Goal: Task Accomplishment & Management: Use online tool/utility

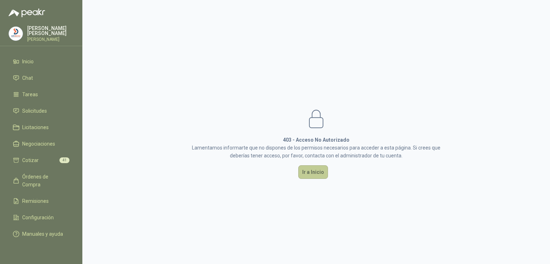
click at [311, 171] on button "Ir a Inicio" at bounding box center [313, 172] width 30 height 14
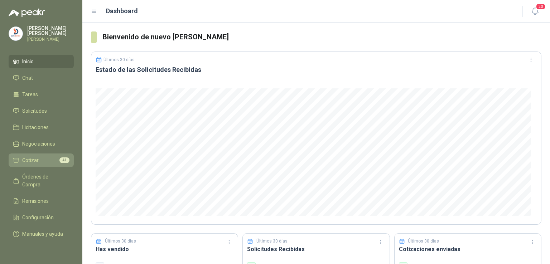
click at [32, 157] on span "Cotizar" at bounding box center [30, 160] width 16 height 8
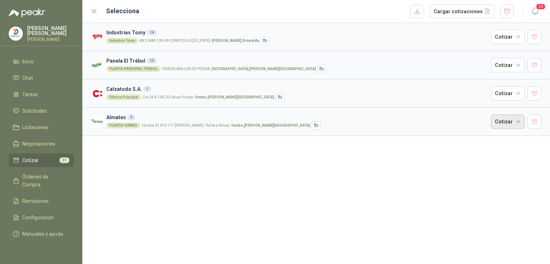
click at [494, 122] on button "Cotizar" at bounding box center [508, 122] width 34 height 14
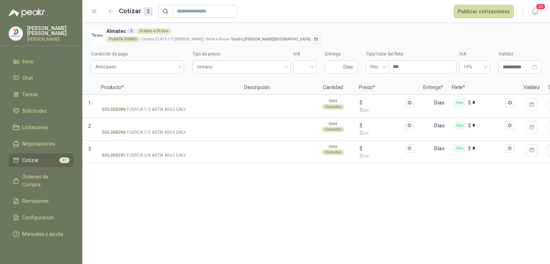
click at [288, 201] on div "**********" at bounding box center [315, 143] width 467 height 241
click at [28, 156] on span "Cotizar" at bounding box center [30, 160] width 16 height 8
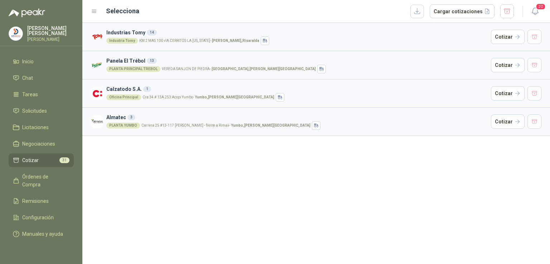
click at [133, 34] on h3 "Industrias Tomy 14" at bounding box center [297, 33] width 382 height 8
click at [38, 110] on span "Solicitudes" at bounding box center [34, 111] width 25 height 8
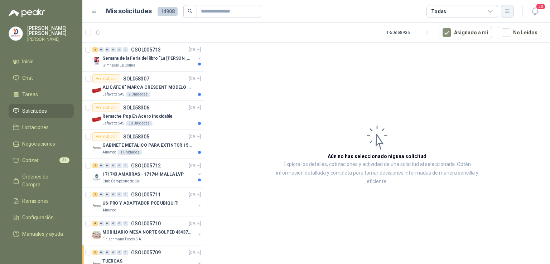
click at [507, 13] on icon "button" at bounding box center [507, 11] width 6 height 6
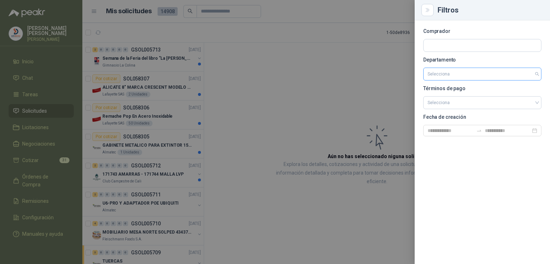
click at [535, 77] on input "search" at bounding box center [482, 74] width 110 height 12
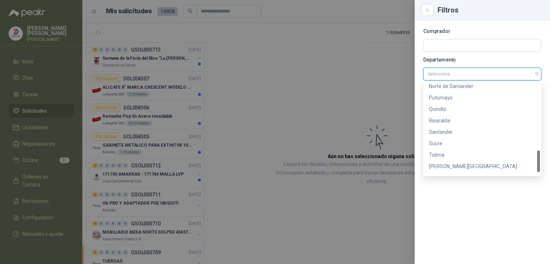
scroll to position [298, 0]
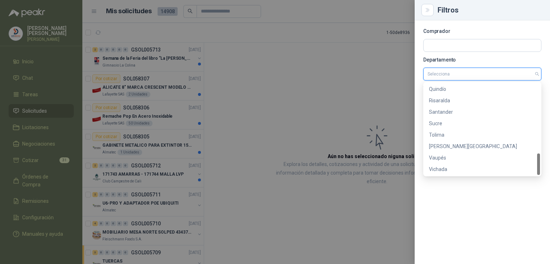
drag, startPoint x: 538, startPoint y: 101, endPoint x: 545, endPoint y: 173, distance: 72.2
click at [545, 173] on body "[PERSON_NAME] [PERSON_NAME] Inicio Chat Tareas Solicitudes Licitaciones Negocia…" at bounding box center [275, 132] width 550 height 264
click at [446, 102] on div "Risaralda" at bounding box center [482, 101] width 107 height 8
click at [446, 102] on input "search" at bounding box center [482, 102] width 110 height 11
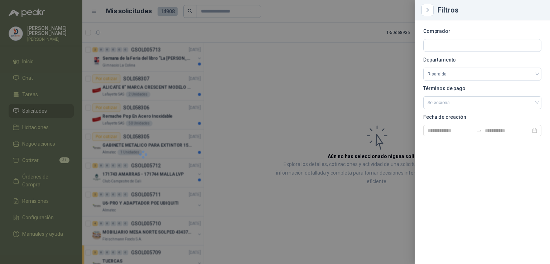
click at [367, 115] on div at bounding box center [275, 132] width 550 height 264
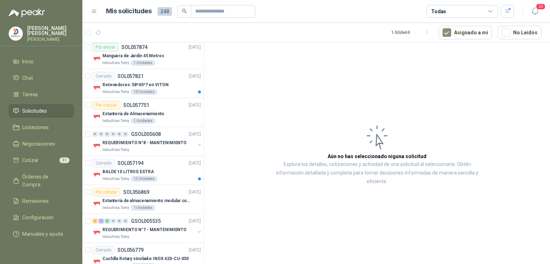
scroll to position [0, 0]
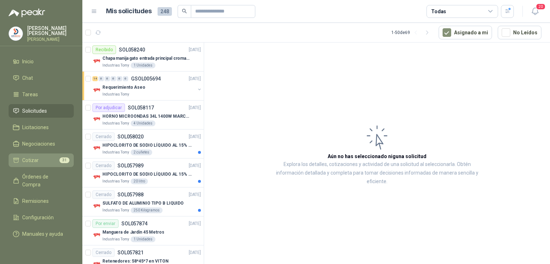
click at [26, 158] on span "Cotizar" at bounding box center [30, 160] width 16 height 8
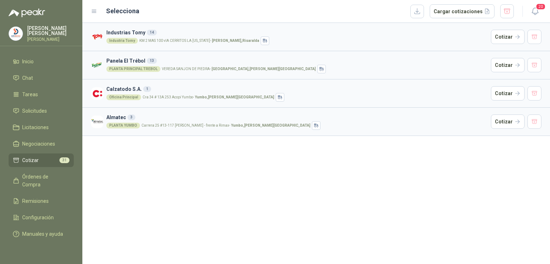
click at [327, 48] on article "Industrias Tomy 14 Industria Tomy KM 2 MAS 100 vIA CERRITOS LA [US_STATE] - [GE…" at bounding box center [315, 37] width 467 height 28
click at [535, 35] on button "button" at bounding box center [534, 37] width 14 height 14
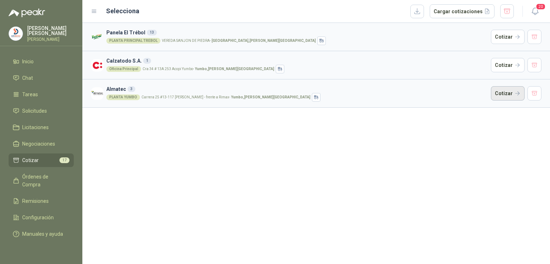
click at [515, 97] on button "Cotizar" at bounding box center [508, 93] width 34 height 14
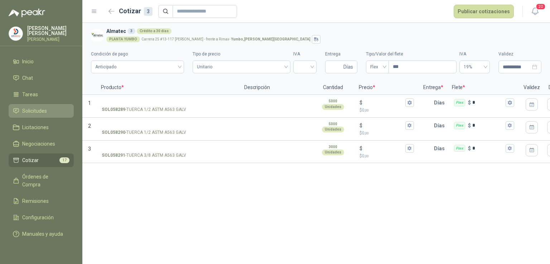
click at [51, 111] on li "Solicitudes" at bounding box center [41, 111] width 57 height 8
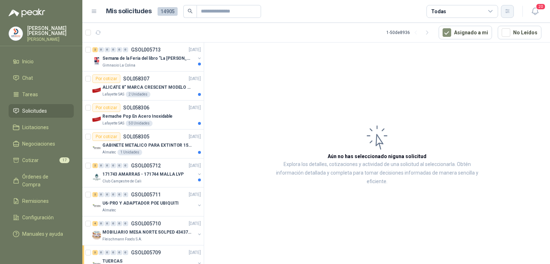
click at [508, 13] on icon "button" at bounding box center [507, 11] width 4 height 4
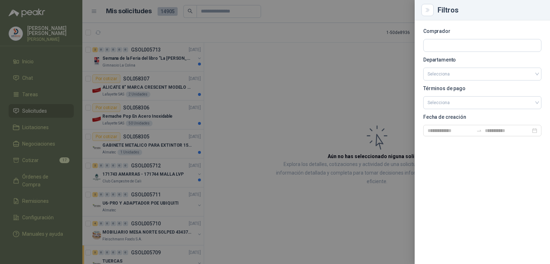
click at [268, 102] on div at bounding box center [275, 132] width 550 height 264
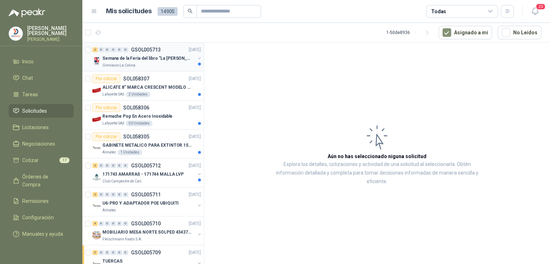
click at [126, 58] on p "Semana de la Feria del libro "La [PERSON_NAME]"" at bounding box center [146, 58] width 89 height 7
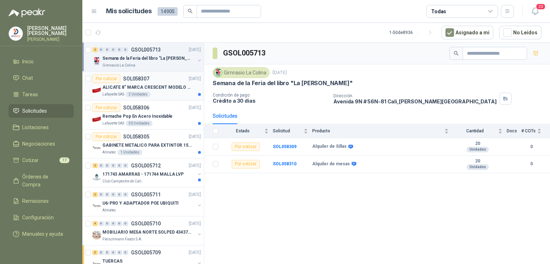
click at [136, 86] on p "ALICATE 8" MARCA CRESCENT MODELO 38008tv" at bounding box center [146, 87] width 89 height 7
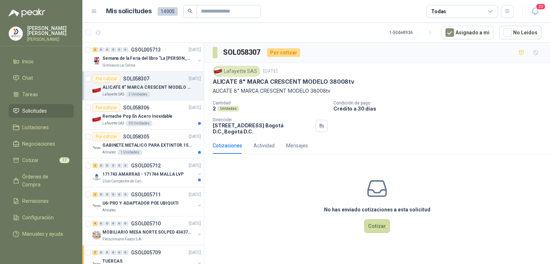
click at [350, 80] on div "ALICATE 8" MARCA CRESCENT MODELO 38008tv" at bounding box center [377, 82] width 329 height 8
drag, startPoint x: 350, startPoint y: 80, endPoint x: 200, endPoint y: 82, distance: 149.3
click at [200, 82] on div "2 0 0 0 0 0 GSOL005713 [DATE] Semana de la Feria del libro "La [PERSON_NAME]" G…" at bounding box center [315, 154] width 467 height 224
click at [296, 102] on p "Cantidad" at bounding box center [270, 103] width 115 height 5
drag, startPoint x: 349, startPoint y: 81, endPoint x: 212, endPoint y: 81, distance: 137.4
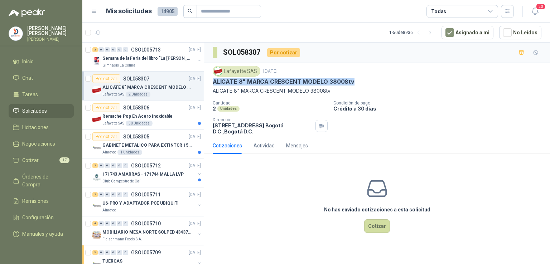
click at [212, 81] on div "Lafayette SAS [DATE] ALICATE 8" MARCA CRESCENT MODELO 38008tv ALICATE 8" MARCA …" at bounding box center [377, 100] width 346 height 74
copy p "ALICATE 8" MARCA CRESCENT MODELO 38008tv"
click at [508, 14] on icon "button" at bounding box center [507, 11] width 6 height 6
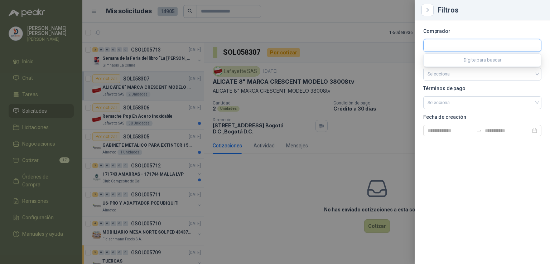
click at [476, 46] on input "text" at bounding box center [481, 45] width 117 height 12
type input "****"
click at [470, 62] on p "Industrias Tomy" at bounding box center [467, 61] width 54 height 4
click at [470, 62] on section "Comprador **** Departamento Selecciona Términos de pago Selecciona Fecha de cre…" at bounding box center [482, 82] width 118 height 107
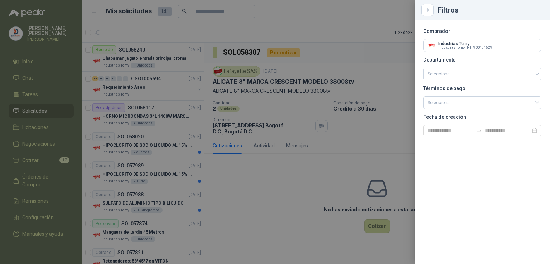
click at [286, 165] on div at bounding box center [275, 132] width 550 height 264
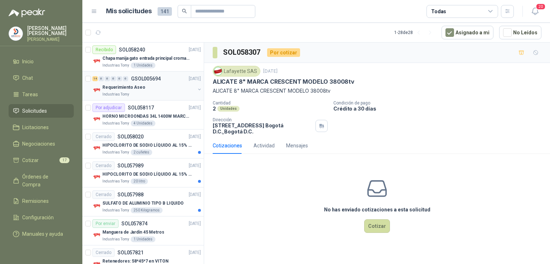
click at [124, 84] on p "Requerimiento Aseo" at bounding box center [123, 87] width 43 height 7
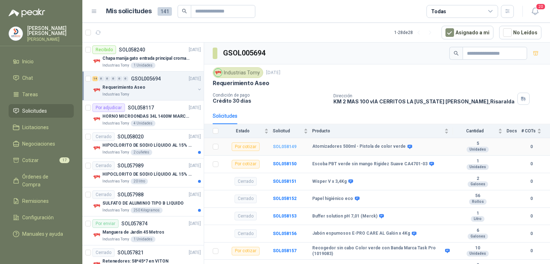
click at [281, 146] on b "SOL058149" at bounding box center [285, 146] width 24 height 5
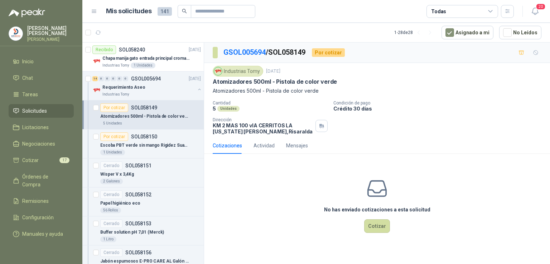
click at [125, 113] on p "Atomizadores 500ml - Pistola de color verde" at bounding box center [144, 116] width 89 height 7
click at [45, 171] on link "Órdenes de Compra" at bounding box center [41, 180] width 65 height 21
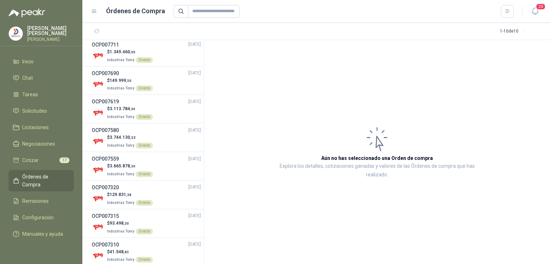
scroll to position [71, 0]
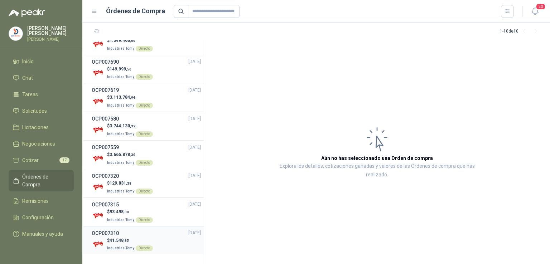
click at [112, 242] on p "$ 41.548 ,85" at bounding box center [130, 240] width 46 height 7
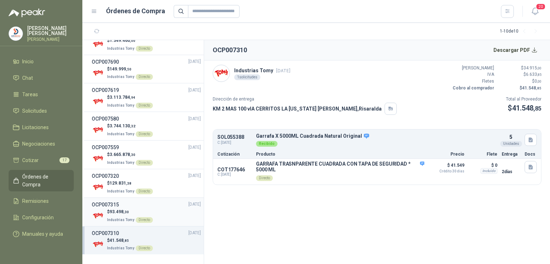
click at [126, 204] on div "OCP007315 [DATE]" at bounding box center [146, 205] width 109 height 8
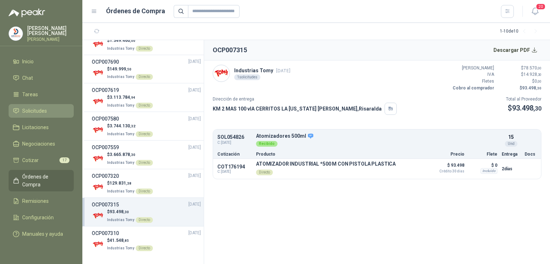
click at [53, 112] on li "Solicitudes" at bounding box center [41, 111] width 57 height 8
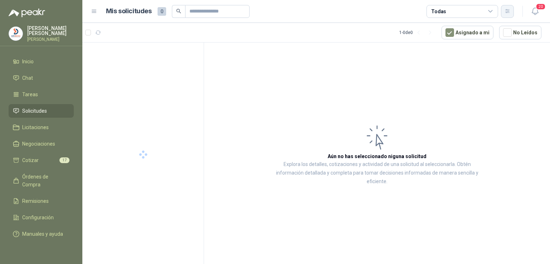
click at [507, 11] on icon "button" at bounding box center [507, 11] width 6 height 6
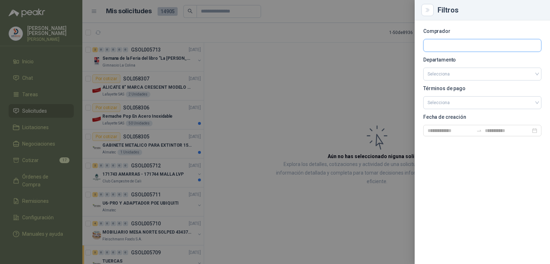
click at [474, 44] on input "text" at bounding box center [481, 45] width 117 height 12
type input "****"
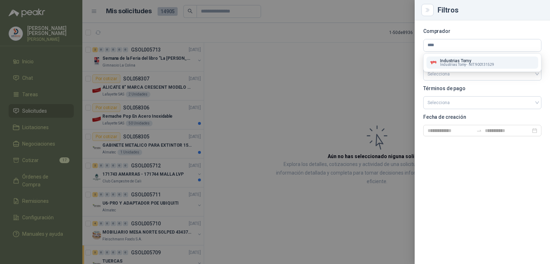
click at [465, 60] on p "Industrias Tomy" at bounding box center [467, 61] width 54 height 4
click at [465, 60] on p "Departamento" at bounding box center [482, 60] width 118 height 4
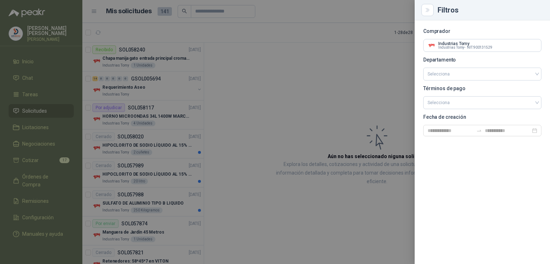
click at [338, 73] on div at bounding box center [275, 132] width 550 height 264
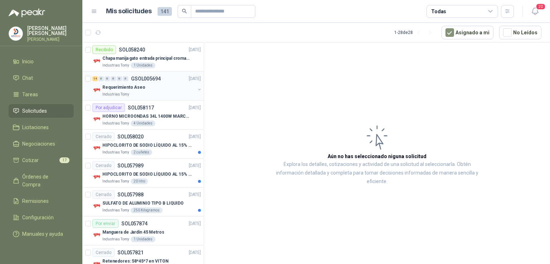
click at [130, 85] on p "Requerimiento Aseo" at bounding box center [123, 87] width 43 height 7
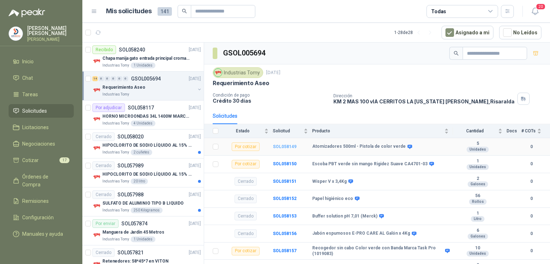
click at [288, 146] on b "SOL058149" at bounding box center [285, 146] width 24 height 5
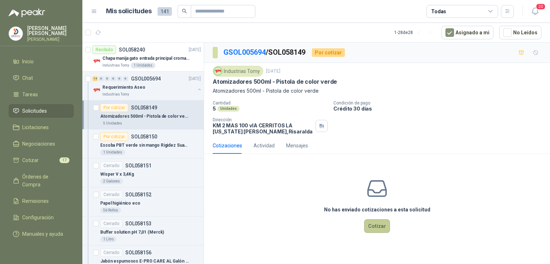
click at [379, 227] on button "Cotizar" at bounding box center [377, 226] width 26 height 14
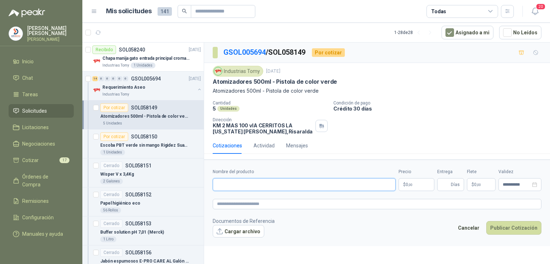
click at [262, 185] on input "Nombre del producto" at bounding box center [304, 184] width 183 height 13
type input "**********"
click at [415, 185] on p "$ 0 ,00" at bounding box center [416, 184] width 36 height 13
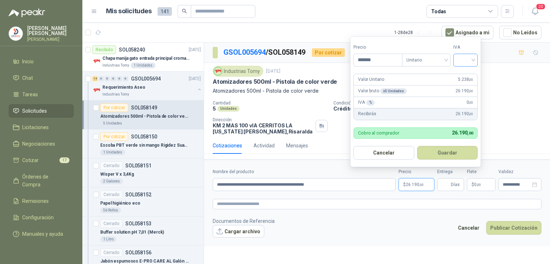
type input "*******"
click at [473, 60] on input "search" at bounding box center [465, 59] width 16 height 11
click at [468, 73] on div "19%" at bounding box center [466, 75] width 13 height 8
click at [436, 156] on button "Guardar" at bounding box center [449, 153] width 62 height 14
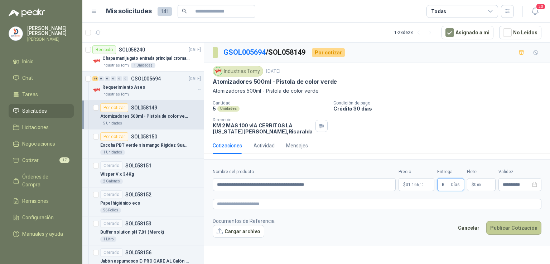
type input "*"
click at [525, 224] on button "Publicar Cotización" at bounding box center [513, 228] width 55 height 14
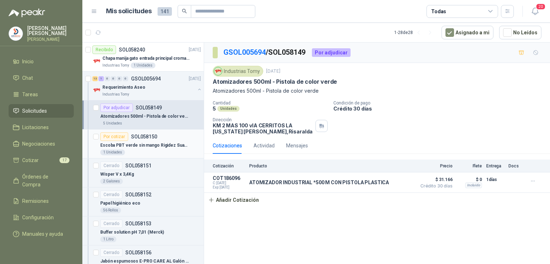
click at [152, 144] on p "Escoba PBT verde sin mango Rigidez Suave CA4701-03" at bounding box center [144, 145] width 89 height 7
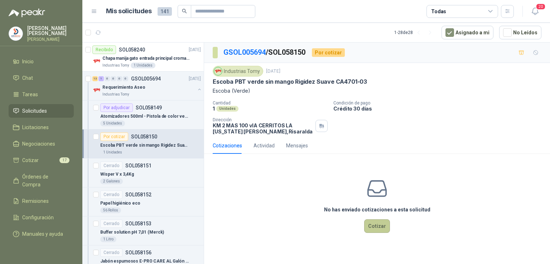
click at [378, 227] on button "Cotizar" at bounding box center [377, 226] width 26 height 14
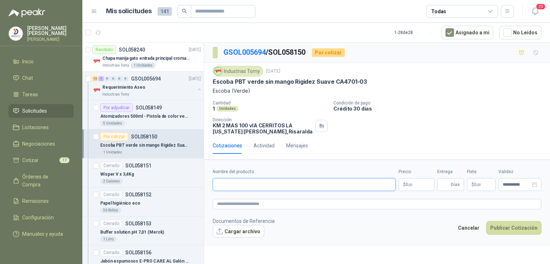
click at [288, 190] on input "Nombre del producto" at bounding box center [304, 184] width 183 height 13
type input "*"
type input "**********"
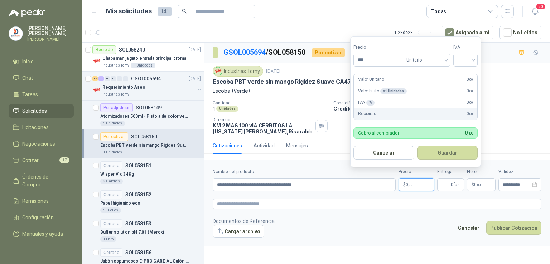
click at [427, 183] on p "$ 0 ,00" at bounding box center [416, 184] width 36 height 13
click at [477, 58] on div at bounding box center [465, 60] width 24 height 13
type input "********"
click at [470, 71] on div "19%" at bounding box center [466, 75] width 13 height 8
click at [445, 155] on button "Guardar" at bounding box center [449, 153] width 62 height 14
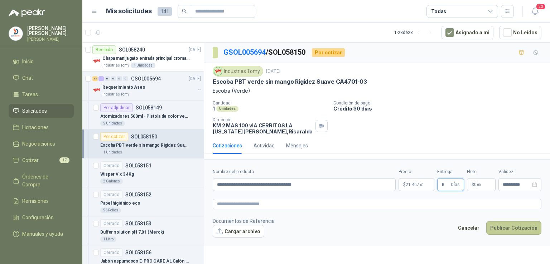
type input "*"
click at [500, 227] on button "Publicar Cotización" at bounding box center [513, 228] width 55 height 14
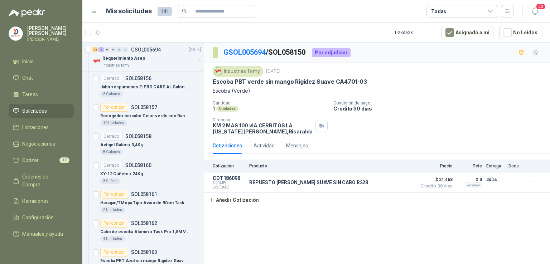
scroll to position [182, 0]
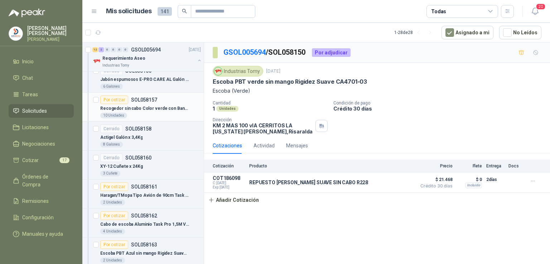
click at [170, 106] on p "Recogedor sin cabo Color verde con Banda Marca Task Pro (1019083)" at bounding box center [144, 108] width 89 height 7
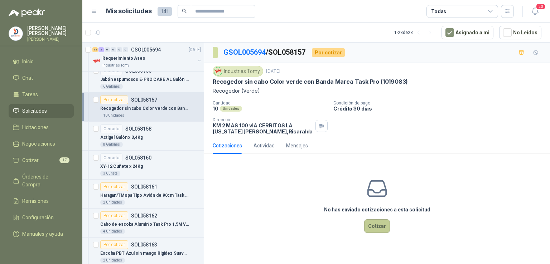
click at [374, 230] on button "Cotizar" at bounding box center [377, 226] width 26 height 14
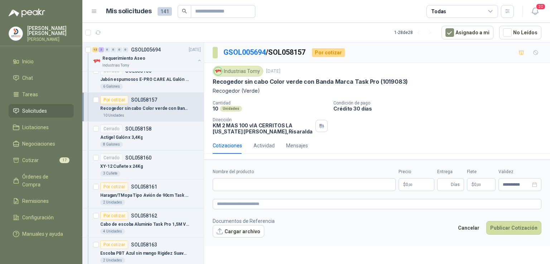
click at [281, 194] on form "**********" at bounding box center [377, 203] width 346 height 87
click at [255, 185] on input "Nombre del producto" at bounding box center [304, 184] width 183 height 13
type input "**********"
click at [407, 186] on p "$ 0 ,00" at bounding box center [416, 184] width 36 height 13
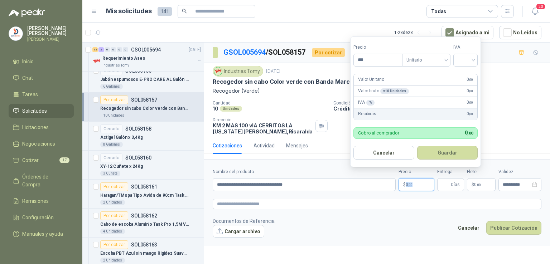
click at [407, 186] on p "$ 0 ,00" at bounding box center [416, 184] width 36 height 13
click at [375, 60] on input "***" at bounding box center [378, 60] width 48 height 12
type input "*******"
click at [473, 57] on input "search" at bounding box center [465, 59] width 16 height 11
click at [466, 72] on div "19%" at bounding box center [466, 75] width 13 height 8
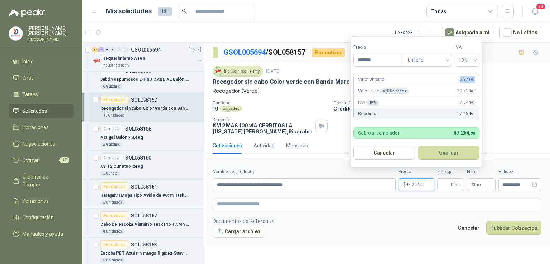
click at [466, 72] on form "Precio ******* Tipo Unitario IVA 19% Valor Unitario 3.971 ,00 Valor bruto x 10 …" at bounding box center [416, 102] width 132 height 131
click at [440, 151] on button "Guardar" at bounding box center [449, 153] width 62 height 14
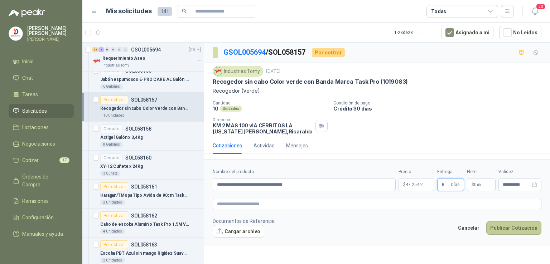
type input "*"
click at [496, 226] on button "Publicar Cotización" at bounding box center [513, 228] width 55 height 14
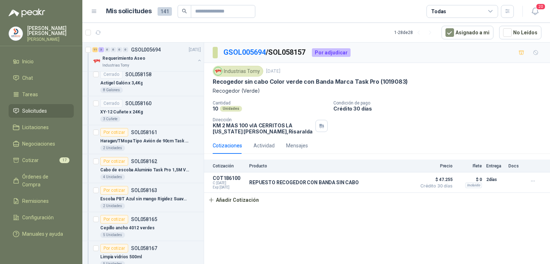
scroll to position [252, 0]
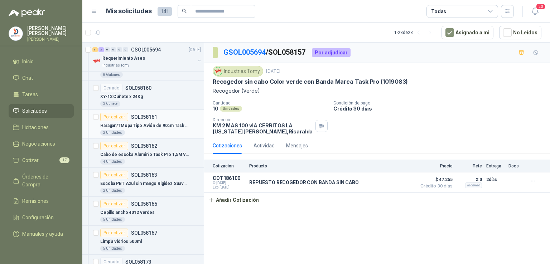
click at [115, 123] on p "Haragan/TMopa Tipo Avión de 90cm Task Pro con cabo 1,60mts Metalico Anatomico (…" at bounding box center [144, 125] width 89 height 7
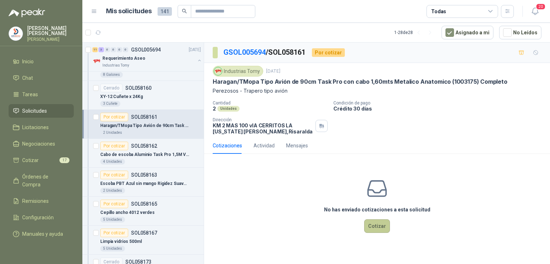
click at [371, 222] on button "Cotizar" at bounding box center [377, 226] width 26 height 14
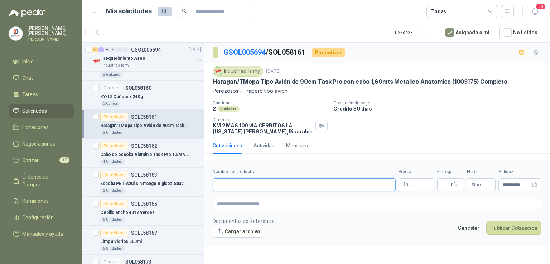
click at [218, 178] on input "Nombre del producto" at bounding box center [304, 184] width 183 height 13
type input "**********"
click at [413, 184] on p "$ 0 ,00" at bounding box center [416, 184] width 36 height 13
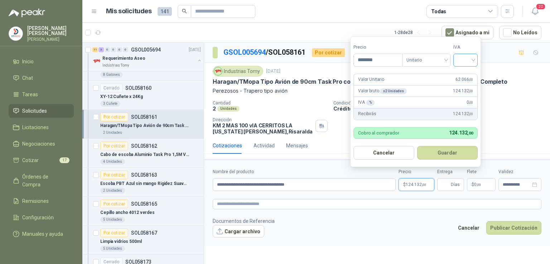
type input "********"
click at [470, 57] on input "search" at bounding box center [465, 59] width 16 height 11
click at [463, 73] on div "19%" at bounding box center [466, 75] width 13 height 8
click at [463, 74] on div "Valor Unitario 62.066 ,00" at bounding box center [416, 79] width 125 height 11
click at [444, 148] on button "Guardar" at bounding box center [449, 153] width 62 height 14
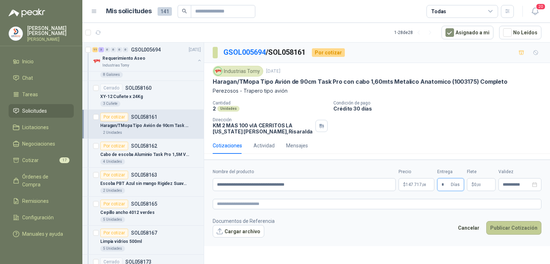
type input "*"
click at [504, 229] on button "Publicar Cotización" at bounding box center [513, 228] width 55 height 14
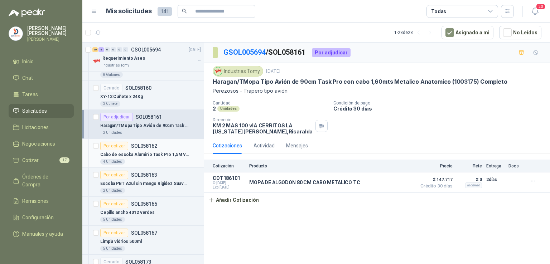
click at [157, 151] on p "Cabo de escoba Aluminio Task Pro 1,5M Verde" at bounding box center [144, 154] width 89 height 7
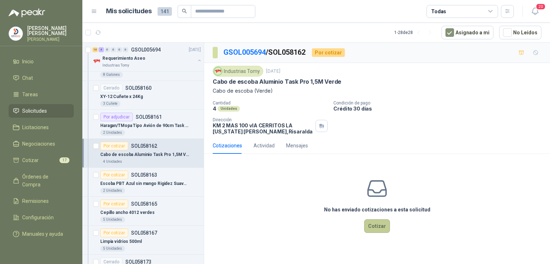
click at [377, 223] on button "Cotizar" at bounding box center [377, 226] width 26 height 14
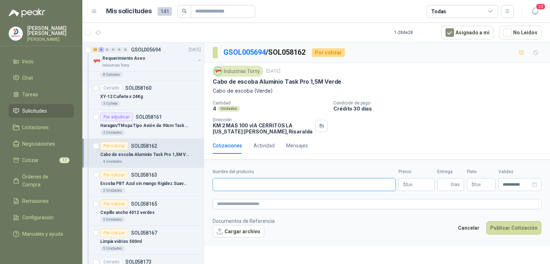
click at [227, 186] on input "Nombre del producto" at bounding box center [304, 184] width 183 height 13
type input "**********"
click at [408, 188] on p "$ 0 ,00" at bounding box center [416, 184] width 36 height 13
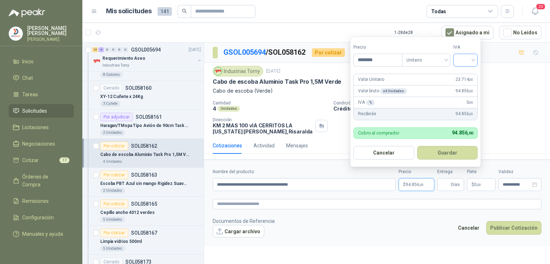
type input "********"
click at [472, 60] on input "search" at bounding box center [465, 59] width 16 height 11
click at [467, 72] on div "19%" at bounding box center [466, 75] width 13 height 8
click at [448, 146] on button "Guardar" at bounding box center [449, 153] width 62 height 14
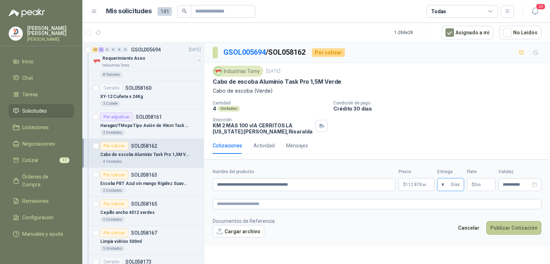
type input "*"
click at [509, 230] on button "Publicar Cotización" at bounding box center [513, 228] width 55 height 14
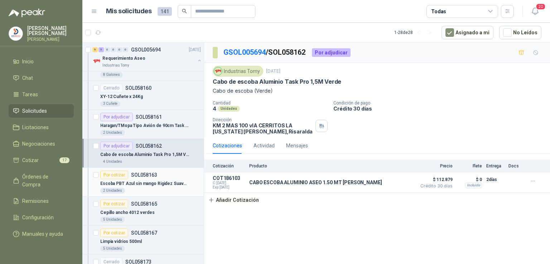
click at [153, 180] on p "Escoba PBT Azul sin mango Rigidez Suave CA4701-02" at bounding box center [144, 183] width 89 height 7
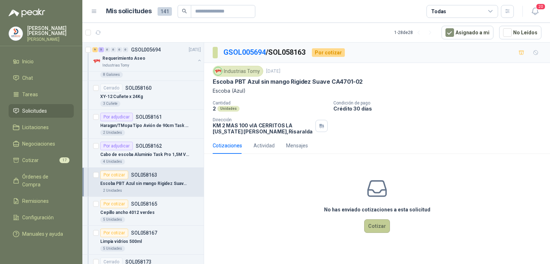
click at [385, 226] on button "Cotizar" at bounding box center [377, 226] width 26 height 14
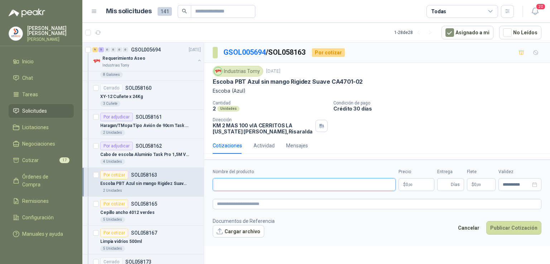
click at [261, 182] on input "Nombre del producto" at bounding box center [304, 184] width 183 height 13
type input "**********"
click at [414, 183] on p "$ 0 ,00" at bounding box center [416, 184] width 36 height 13
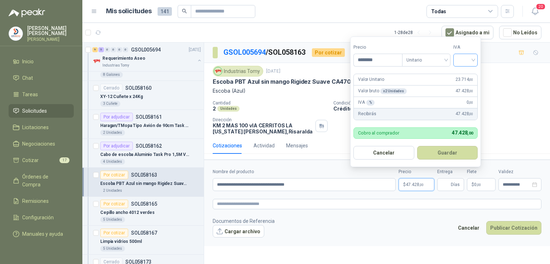
type input "********"
click at [473, 64] on input "search" at bounding box center [465, 59] width 16 height 11
click at [468, 74] on div "19%" at bounding box center [466, 75] width 13 height 8
click at [442, 154] on button "Guardar" at bounding box center [449, 153] width 62 height 14
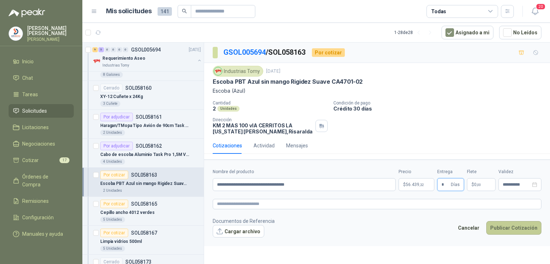
type input "*"
click at [506, 222] on button "Publicar Cotización" at bounding box center [513, 228] width 55 height 14
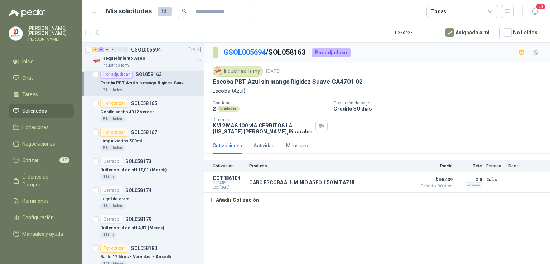
scroll to position [356, 0]
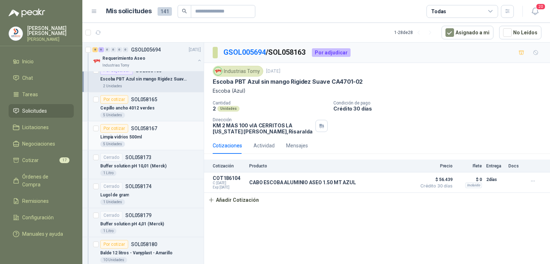
click at [119, 135] on p "Limpia vidrios 500ml" at bounding box center [121, 137] width 42 height 7
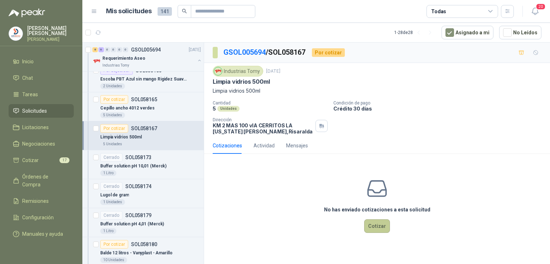
click at [374, 222] on button "Cotizar" at bounding box center [377, 226] width 26 height 14
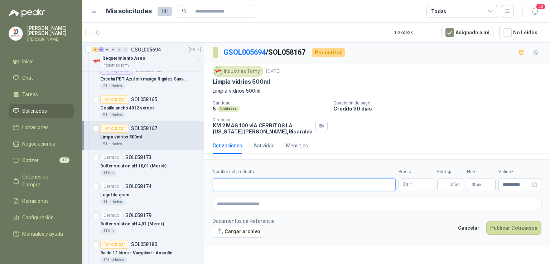
click at [253, 189] on input "Nombre del producto" at bounding box center [304, 184] width 183 height 13
click at [265, 184] on input "**********" at bounding box center [304, 184] width 183 height 13
type input "**********"
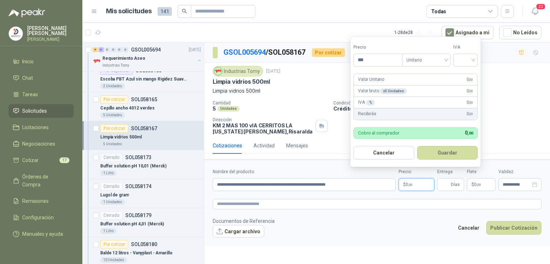
click at [419, 185] on p "$ 0 ,00" at bounding box center [416, 184] width 36 height 13
type input "*******"
click at [468, 62] on input "search" at bounding box center [465, 59] width 16 height 11
click at [470, 76] on div "19%" at bounding box center [466, 75] width 13 height 8
click at [451, 150] on button "Guardar" at bounding box center [449, 153] width 62 height 14
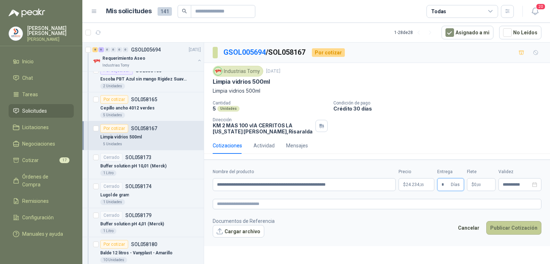
type input "*"
click at [508, 230] on button "Publicar Cotización" at bounding box center [513, 228] width 55 height 14
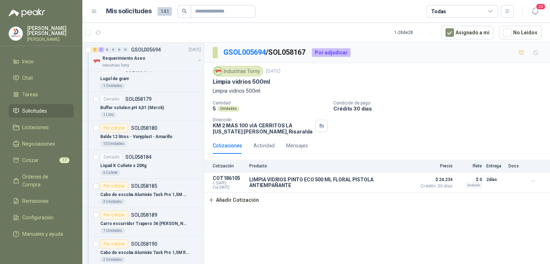
scroll to position [474, 0]
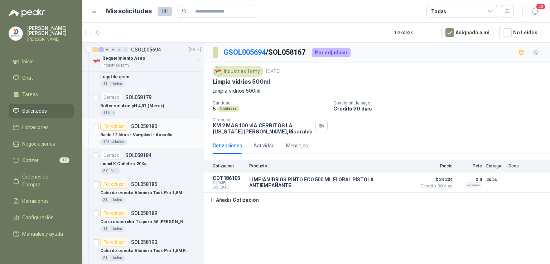
click at [137, 133] on p "Balde 12 litros - Vanyplast - Amarillo" at bounding box center [136, 135] width 72 height 7
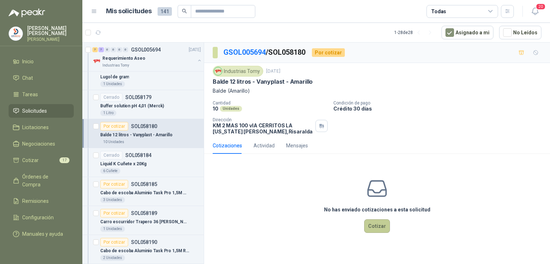
click at [378, 227] on button "Cotizar" at bounding box center [377, 226] width 26 height 14
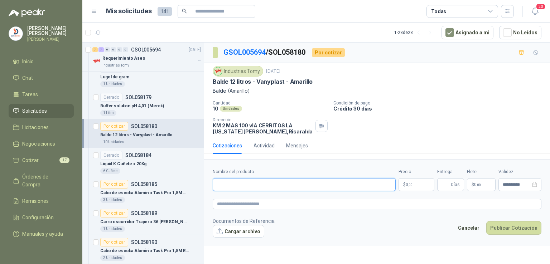
click at [251, 185] on input "Nombre del producto" at bounding box center [304, 184] width 183 height 13
type input "**********"
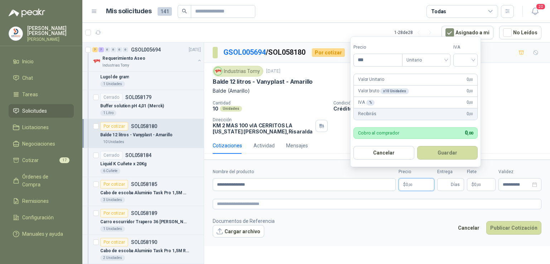
click at [416, 184] on p "$ 0 ,00" at bounding box center [416, 184] width 36 height 13
type input "*******"
click at [466, 58] on input "search" at bounding box center [465, 59] width 16 height 11
click at [462, 71] on div "19%" at bounding box center [466, 75] width 13 height 8
click at [445, 151] on button "Guardar" at bounding box center [449, 153] width 62 height 14
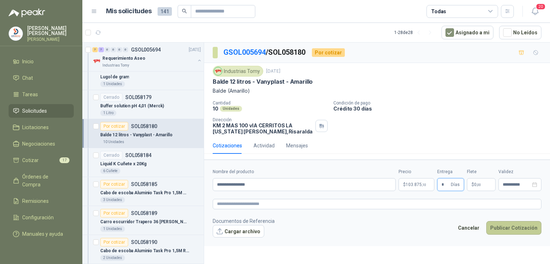
type input "*"
click at [495, 224] on button "Publicar Cotización" at bounding box center [513, 228] width 55 height 14
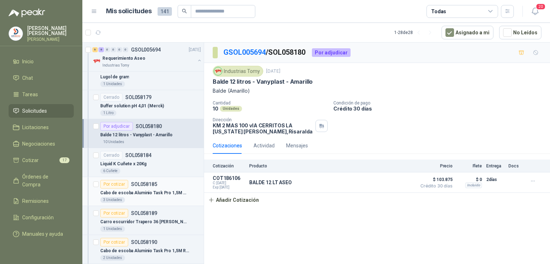
click at [134, 190] on p "Cabo de escoba Aluminio Task Pro 1,5M Amarillo" at bounding box center [144, 193] width 89 height 7
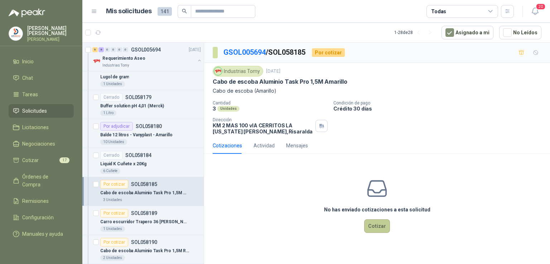
click at [374, 223] on button "Cotizar" at bounding box center [377, 226] width 26 height 14
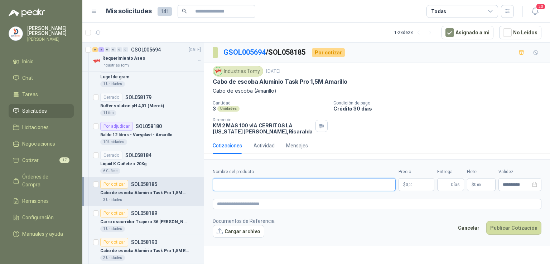
click at [273, 190] on input "Nombre del producto" at bounding box center [304, 184] width 183 height 13
type input "**********"
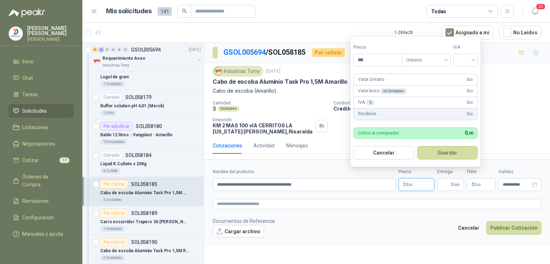
click at [419, 185] on p "$ 0 ,00" at bounding box center [416, 184] width 36 height 13
click at [477, 59] on div at bounding box center [465, 60] width 24 height 13
type input "********"
click at [470, 73] on div "19%" at bounding box center [466, 75] width 13 height 8
click at [448, 149] on button "Guardar" at bounding box center [449, 153] width 62 height 14
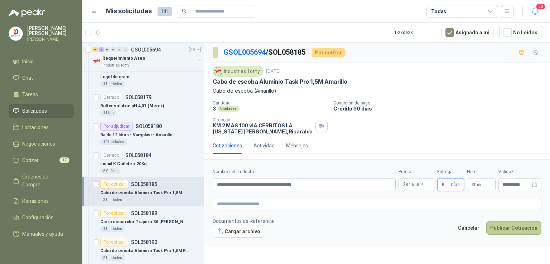
type input "*"
click at [501, 225] on button "Publicar Cotización" at bounding box center [513, 228] width 55 height 14
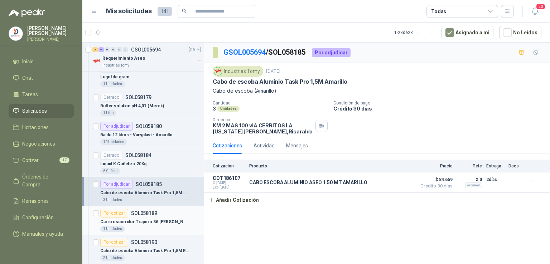
click at [150, 221] on p "Carro escurridor Trapero 36 [PERSON_NAME]" at bounding box center [144, 222] width 89 height 7
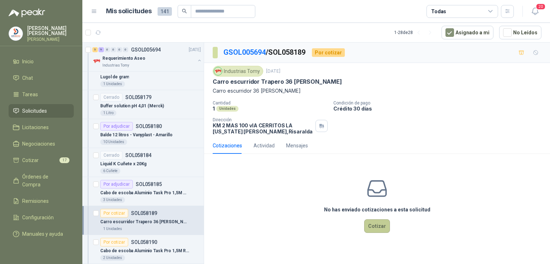
click at [372, 223] on button "Cotizar" at bounding box center [377, 226] width 26 height 14
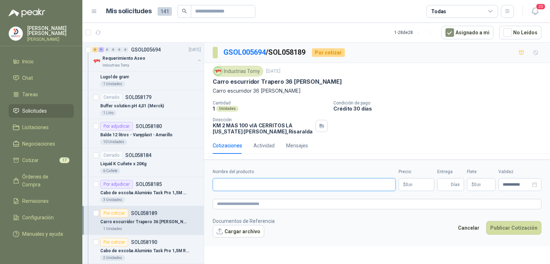
click at [252, 185] on input "Nombre del producto" at bounding box center [304, 184] width 183 height 13
type input "*"
type input "**********"
click at [423, 183] on p "$ 0 ,00" at bounding box center [416, 184] width 36 height 13
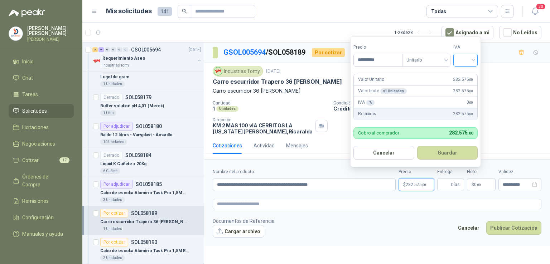
type input "*********"
click at [472, 60] on input "search" at bounding box center [465, 59] width 16 height 11
click at [468, 73] on div "19%" at bounding box center [466, 75] width 13 height 8
click at [448, 152] on button "Guardar" at bounding box center [449, 153] width 62 height 14
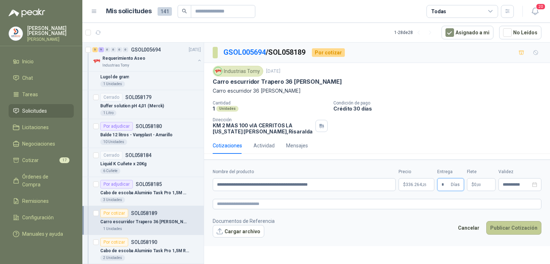
type input "*"
click at [508, 222] on button "Publicar Cotización" at bounding box center [513, 228] width 55 height 14
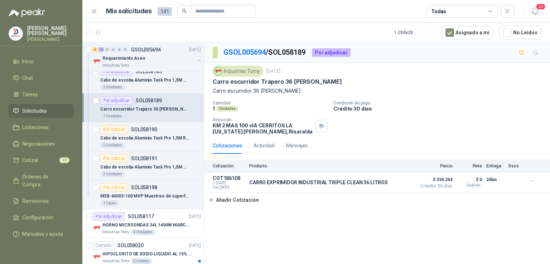
scroll to position [594, 0]
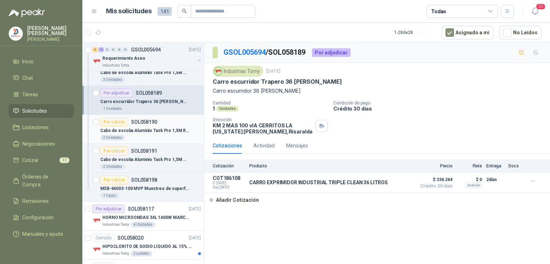
click at [145, 127] on p "Cabo de escoba Aluminio Task Pro 1,5M Rojo" at bounding box center [144, 130] width 89 height 7
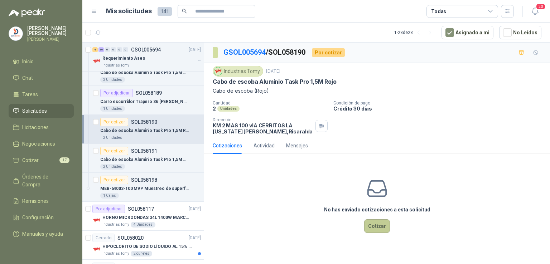
click at [373, 225] on button "Cotizar" at bounding box center [377, 226] width 26 height 14
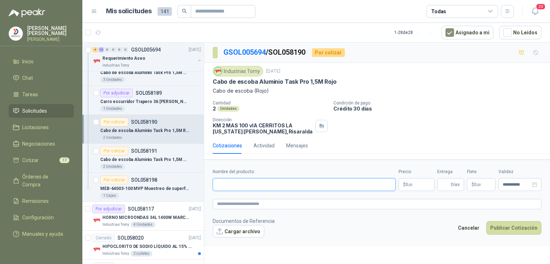
click at [280, 178] on input "Nombre del producto" at bounding box center [304, 184] width 183 height 13
type input "**********"
click at [404, 180] on p "$ 0 ,00" at bounding box center [416, 184] width 36 height 13
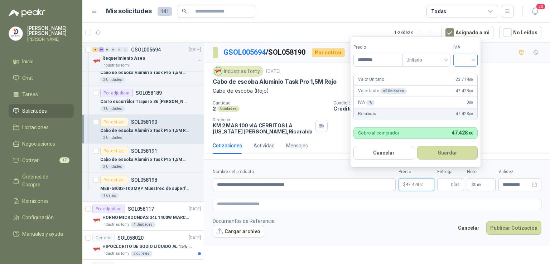
type input "********"
click at [473, 61] on input "search" at bounding box center [465, 59] width 16 height 11
click at [467, 75] on div "19%" at bounding box center [466, 75] width 13 height 8
click at [445, 147] on button "Guardar" at bounding box center [449, 153] width 62 height 14
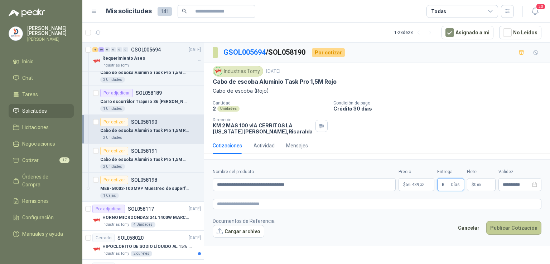
type input "*"
click at [499, 222] on button "Publicar Cotización" at bounding box center [513, 228] width 55 height 14
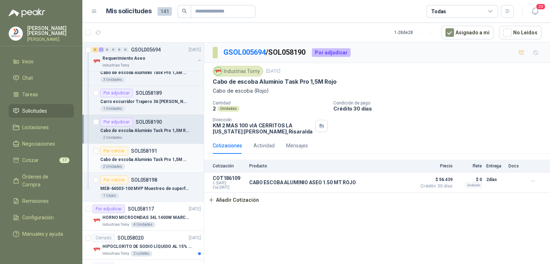
click at [143, 157] on p "Cabo de escoba Aluminio Task Pro 1,5M Azul" at bounding box center [144, 159] width 89 height 7
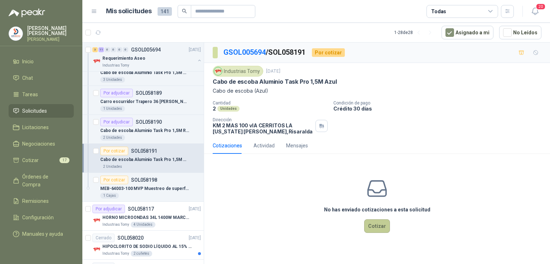
click at [371, 223] on button "Cotizar" at bounding box center [377, 226] width 26 height 14
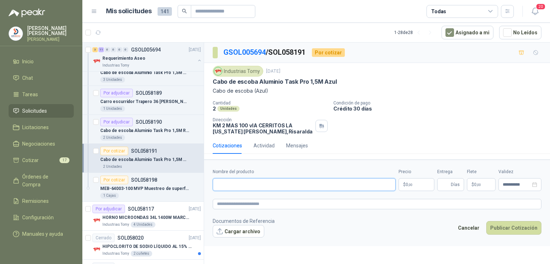
click at [227, 190] on input "Nombre del producto" at bounding box center [304, 184] width 183 height 13
type input "**********"
click at [418, 180] on p "$ 0 ,00" at bounding box center [416, 184] width 36 height 13
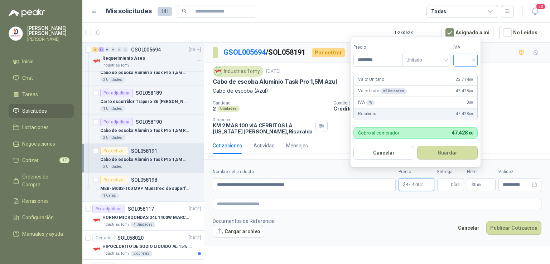
type input "********"
click at [473, 58] on input "search" at bounding box center [465, 59] width 16 height 11
click at [469, 73] on div "19%" at bounding box center [466, 75] width 13 height 8
click at [450, 151] on button "Guardar" at bounding box center [449, 153] width 62 height 14
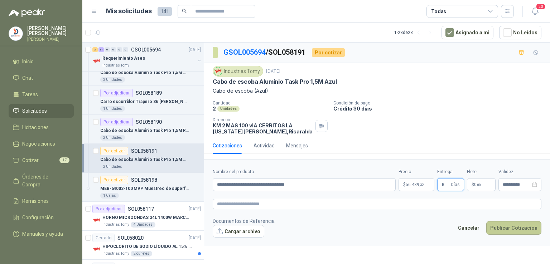
type input "*"
click at [501, 224] on button "Publicar Cotización" at bounding box center [513, 228] width 55 height 14
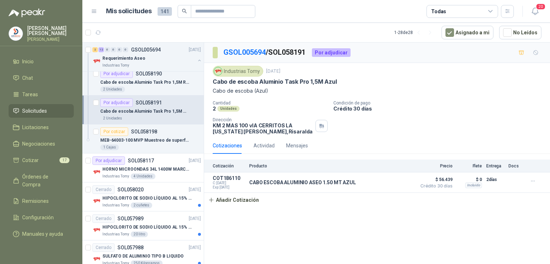
scroll to position [641, 0]
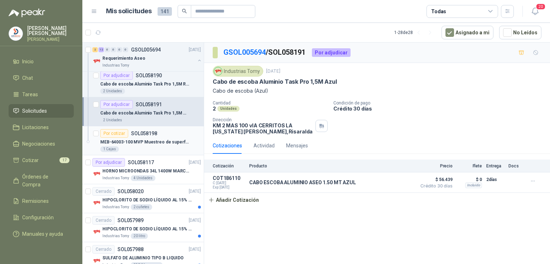
click at [158, 139] on p "MEB-64003-100 MVP Muestreo de superficies." at bounding box center [144, 142] width 89 height 7
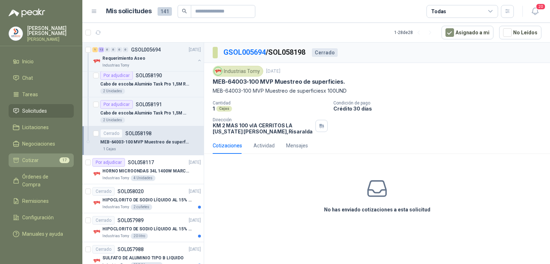
click at [52, 161] on li "Cotizar 17" at bounding box center [41, 160] width 57 height 8
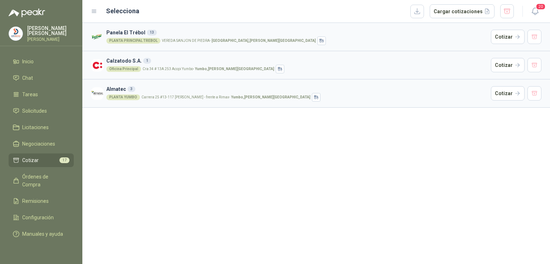
click at [166, 39] on p "VEREDA [GEOGRAPHIC_DATA][PERSON_NAME] , [PERSON_NAME][GEOGRAPHIC_DATA]" at bounding box center [239, 41] width 154 height 4
click at [515, 42] on button "Cotizar" at bounding box center [508, 37] width 34 height 14
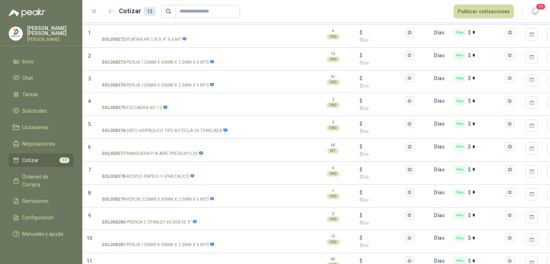
scroll to position [132, 0]
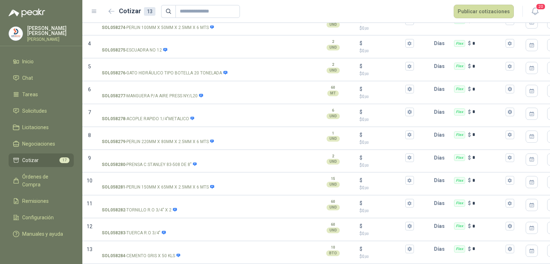
click at [28, 161] on span "Cotizar" at bounding box center [30, 160] width 16 height 8
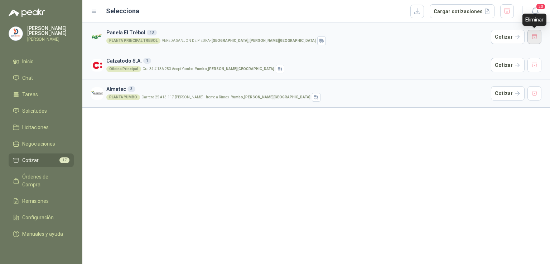
click at [537, 39] on button "button" at bounding box center [534, 37] width 14 height 14
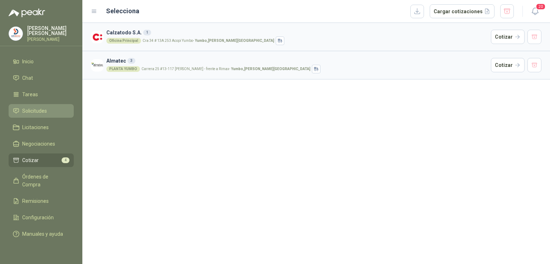
click at [49, 113] on li "Solicitudes" at bounding box center [41, 111] width 57 height 8
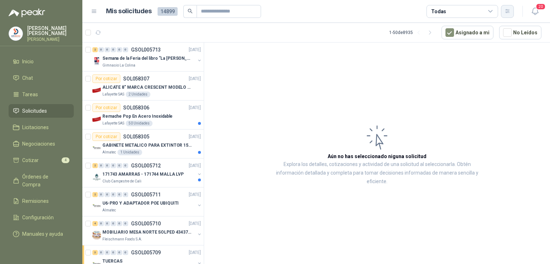
click at [507, 13] on icon "button" at bounding box center [507, 11] width 6 height 6
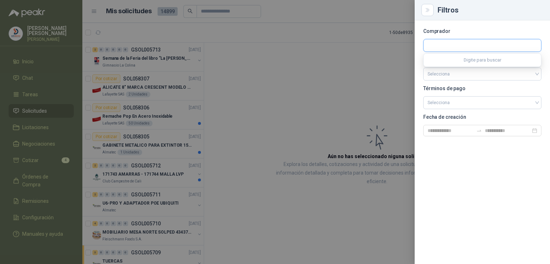
click at [497, 48] on input "text" at bounding box center [481, 45] width 117 height 12
type input "******"
click at [487, 63] on span "Industrias Alimenticias El Trébol SA -" at bounding box center [469, 65] width 59 height 4
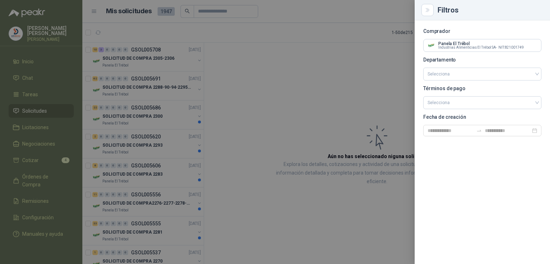
click at [345, 77] on div at bounding box center [275, 132] width 550 height 264
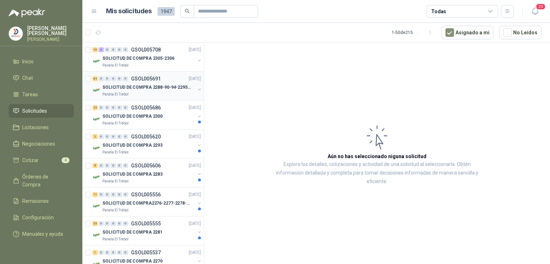
click at [145, 87] on p "SOLICITUD DE COMPRA 2288-90-94-2295-96-2301-02-04" at bounding box center [146, 87] width 89 height 7
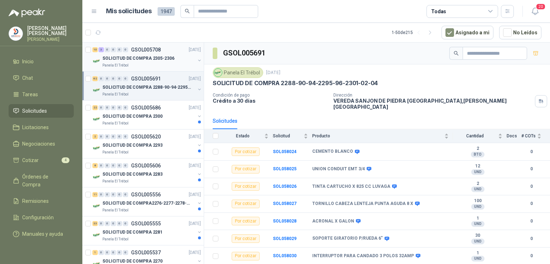
click at [130, 55] on p "SOLICITUD DE COMPRA 2305-2306" at bounding box center [138, 58] width 72 height 7
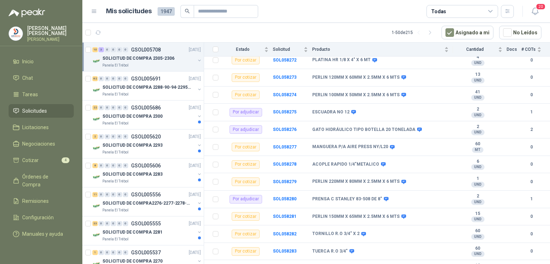
scroll to position [97, 0]
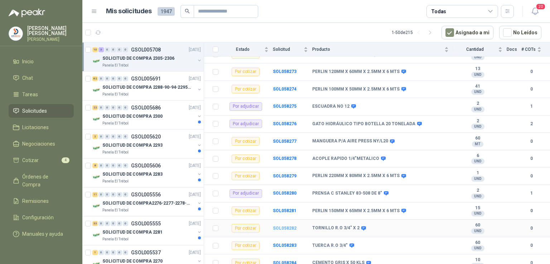
click at [285, 226] on b "SOL058282" at bounding box center [285, 228] width 24 height 5
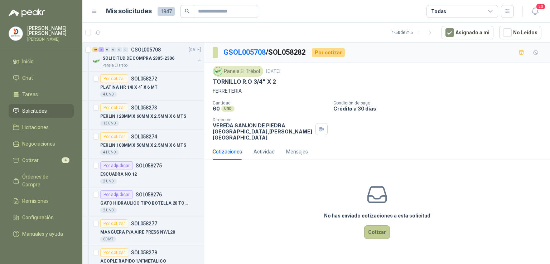
click at [379, 228] on button "Cotizar" at bounding box center [377, 232] width 26 height 14
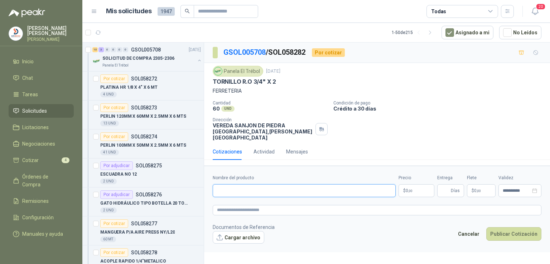
click at [248, 187] on input "Nombre del producto" at bounding box center [304, 190] width 183 height 13
type input "**********"
click at [425, 186] on body "[PERSON_NAME] [PERSON_NAME] Inicio Chat Tareas Solicitudes Licitaciones Negocia…" at bounding box center [275, 132] width 550 height 264
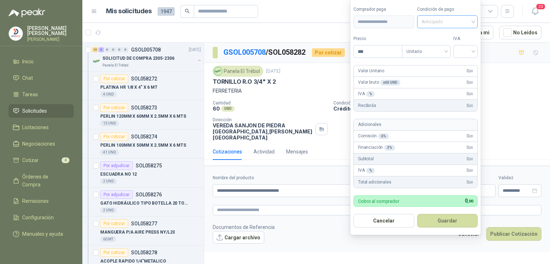
click at [449, 22] on span "Anticipado" at bounding box center [447, 21] width 52 height 11
click at [447, 46] on div "Crédito a 30 días" at bounding box center [448, 49] width 50 height 8
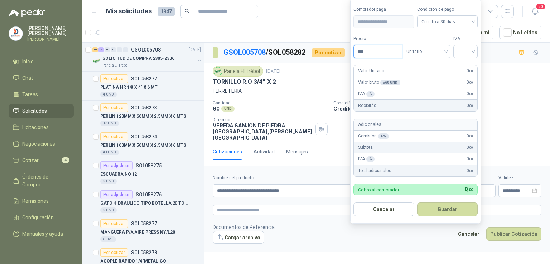
click at [388, 49] on input "***" at bounding box center [378, 51] width 48 height 12
type input "*******"
click at [467, 53] on input "search" at bounding box center [465, 50] width 16 height 11
click at [466, 68] on div "19%" at bounding box center [466, 67] width 13 height 8
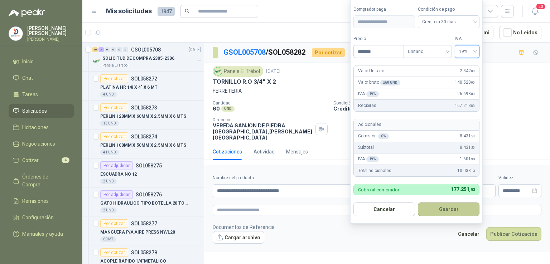
click at [450, 214] on button "Guardar" at bounding box center [449, 210] width 62 height 14
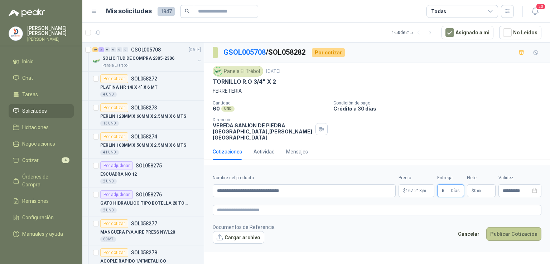
type input "*"
click at [499, 227] on button "Publicar Cotización" at bounding box center [513, 234] width 55 height 14
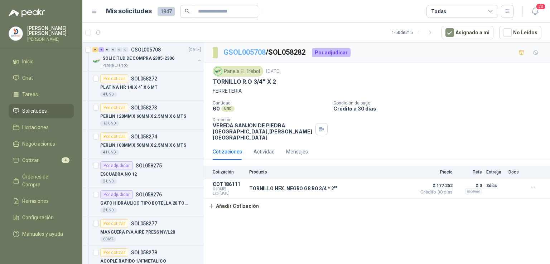
click at [245, 49] on link "GSOL005708" at bounding box center [244, 52] width 42 height 9
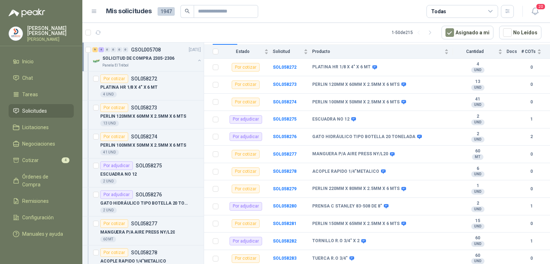
scroll to position [97, 0]
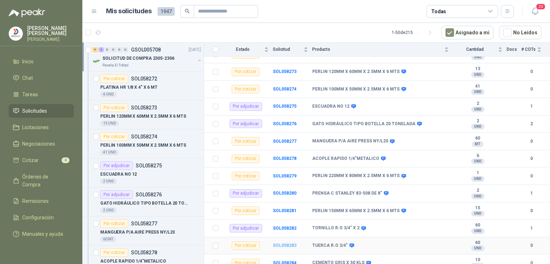
click at [280, 243] on b "SOL058283" at bounding box center [285, 245] width 24 height 5
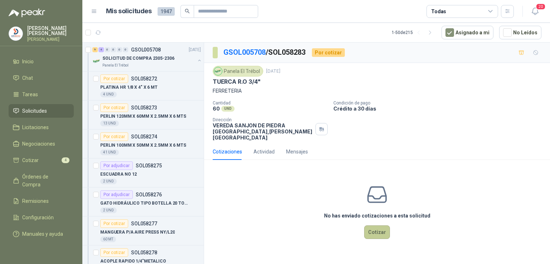
click at [371, 225] on button "Cotizar" at bounding box center [377, 232] width 26 height 14
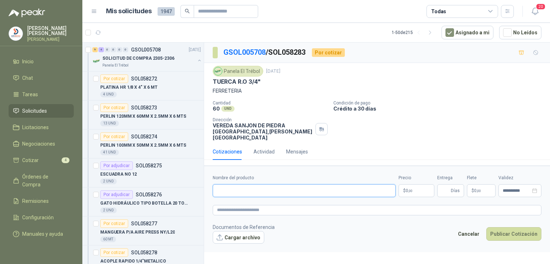
click at [274, 185] on input "Nombre del producto" at bounding box center [304, 190] width 183 height 13
type input "**********"
click at [421, 188] on body "[PERSON_NAME] [PERSON_NAME] Inicio Chat Tareas Solicitudes Licitaciones Negocia…" at bounding box center [275, 132] width 550 height 264
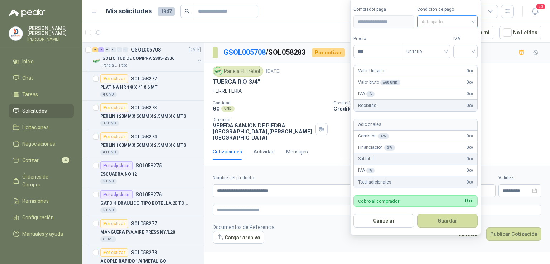
click at [471, 22] on span "Anticipado" at bounding box center [447, 21] width 52 height 11
click at [465, 46] on div "Crédito a 30 días" at bounding box center [448, 49] width 50 height 8
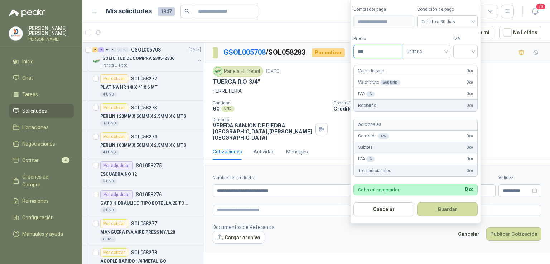
click at [380, 53] on input "***" at bounding box center [378, 51] width 48 height 12
click at [470, 49] on input "search" at bounding box center [465, 50] width 16 height 11
click at [470, 65] on div "19%" at bounding box center [466, 67] width 13 height 8
click at [385, 51] on input "***" at bounding box center [379, 51] width 50 height 12
type input "*****"
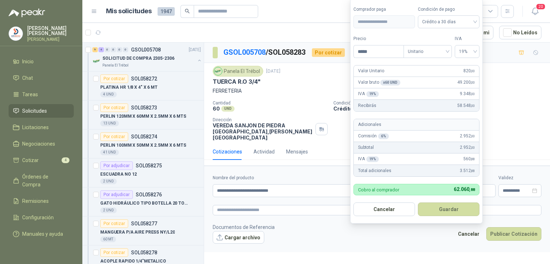
click at [447, 98] on div "IVA 19 % 9.348 ,00" at bounding box center [416, 93] width 125 height 11
click at [403, 89] on div "IVA 19 % 9.348 ,00" at bounding box center [416, 93] width 125 height 11
click at [453, 210] on button "Guardar" at bounding box center [449, 210] width 62 height 14
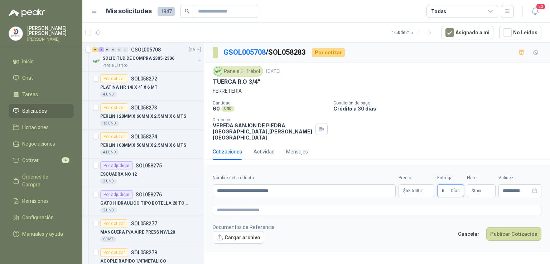
type input "*"
click at [508, 223] on footer "Documentos de Referencia Cargar archivo Cancelar Publicar Cotización" at bounding box center [377, 233] width 329 height 21
click at [429, 232] on footer "Documentos de Referencia Cargar archivo Cancelar Publicar Cotización" at bounding box center [377, 233] width 329 height 21
click at [518, 227] on button "Publicar Cotización" at bounding box center [513, 234] width 55 height 14
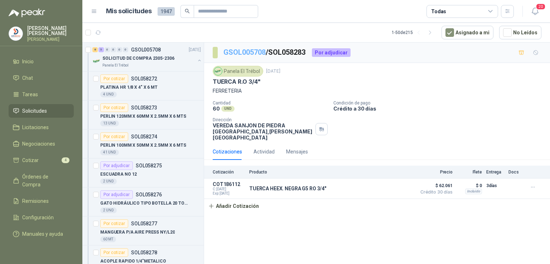
click at [248, 52] on link "GSOL005708" at bounding box center [244, 52] width 42 height 9
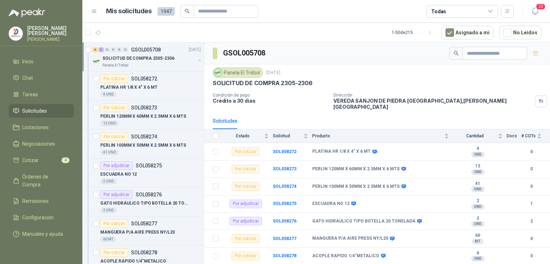
click at [196, 60] on button "button" at bounding box center [199, 61] width 6 height 6
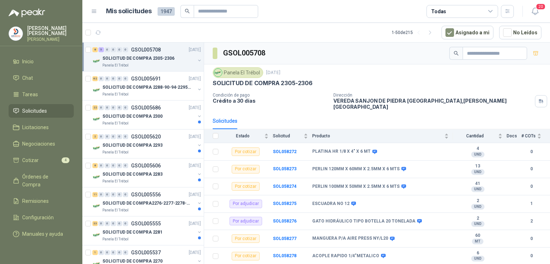
scroll to position [2, 0]
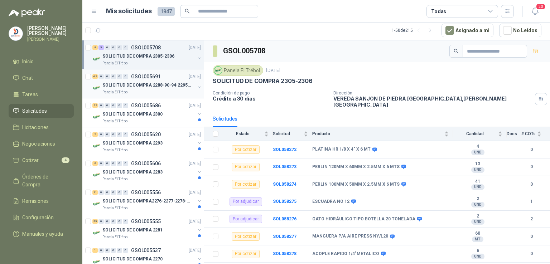
click at [144, 82] on p "SOLICITUD DE COMPRA 2288-90-94-2295-96-2301-02-04" at bounding box center [146, 85] width 89 height 7
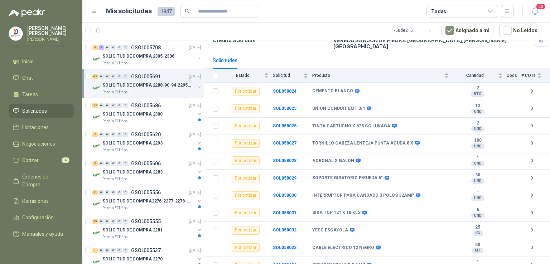
scroll to position [67, 0]
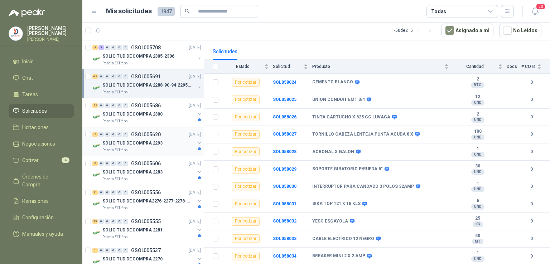
click at [136, 145] on p "SOLICITUD DE COMPRA 2293" at bounding box center [132, 143] width 60 height 7
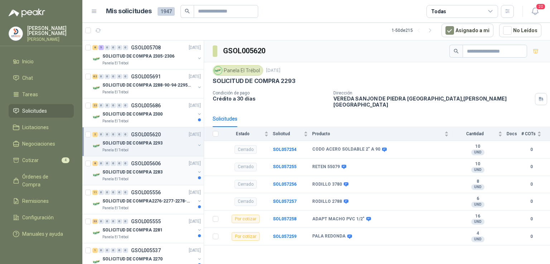
click at [137, 170] on p "SOLICITUD DE COMPRA 2283" at bounding box center [132, 172] width 60 height 7
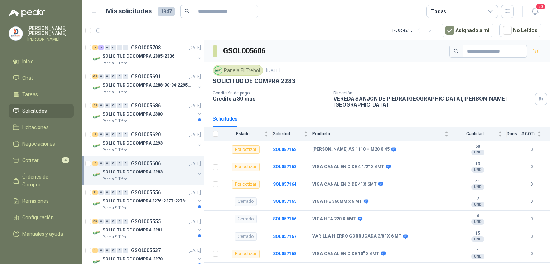
scroll to position [149, 0]
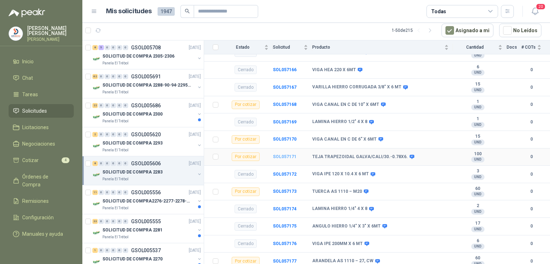
click at [288, 154] on b "SOL057171" at bounding box center [285, 156] width 24 height 5
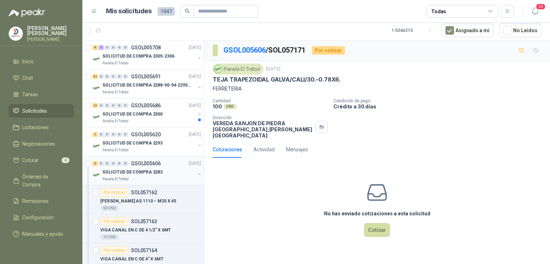
click at [196, 171] on button "button" at bounding box center [199, 174] width 6 height 6
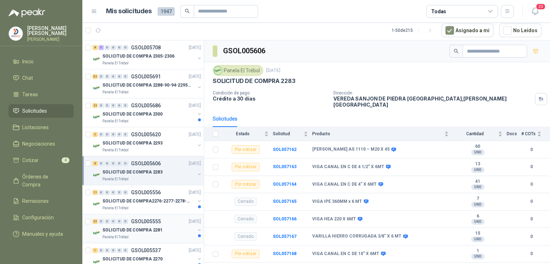
click at [147, 222] on p "GSOL005555" at bounding box center [146, 221] width 30 height 5
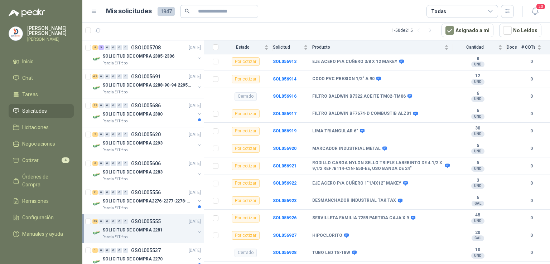
scroll to position [501, 0]
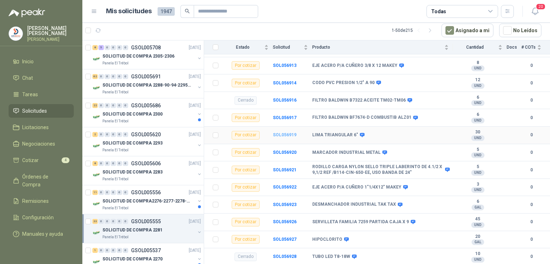
click at [282, 132] on b "SOL056919" at bounding box center [285, 134] width 24 height 5
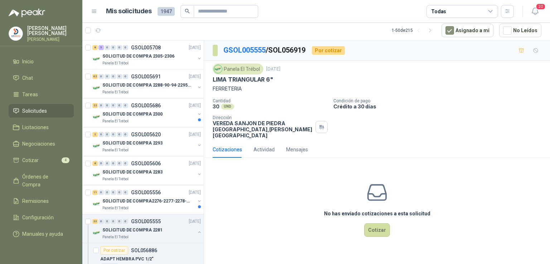
click at [359, 223] on div "No has enviado cotizaciones a esta solicitud Cotizar" at bounding box center [377, 209] width 346 height 91
click at [369, 223] on button "Cotizar" at bounding box center [377, 230] width 26 height 14
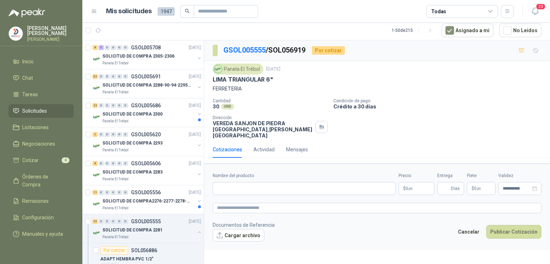
click at [276, 173] on label "Nombre del producto" at bounding box center [304, 176] width 183 height 7
click at [276, 182] on input "Nombre del producto" at bounding box center [304, 188] width 183 height 13
click at [263, 182] on input "Nombre del producto" at bounding box center [304, 188] width 183 height 13
type input "**********"
click at [410, 181] on body "[PERSON_NAME] [PERSON_NAME] Inicio Chat Tareas Solicitudes Licitaciones Negocia…" at bounding box center [275, 132] width 550 height 264
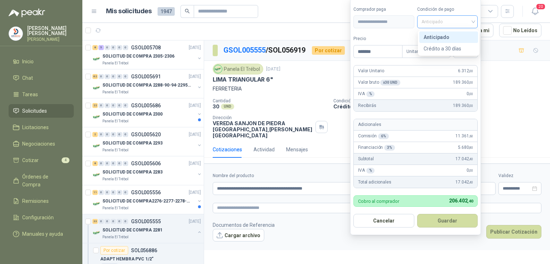
click at [471, 24] on span "Anticipado" at bounding box center [447, 21] width 52 height 11
type input "*******"
click at [462, 48] on div "Crédito a 30 días" at bounding box center [448, 49] width 50 height 8
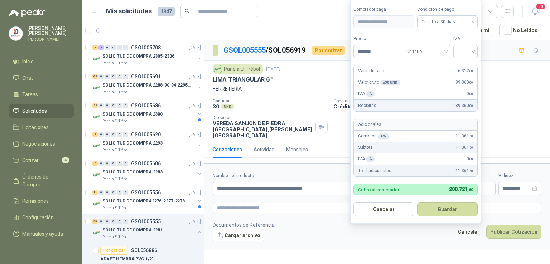
click at [479, 55] on form "**********" at bounding box center [415, 111] width 131 height 225
click at [476, 53] on div at bounding box center [465, 51] width 24 height 13
click at [470, 66] on div "19%" at bounding box center [466, 67] width 13 height 8
click at [442, 204] on button "Guardar" at bounding box center [449, 210] width 62 height 14
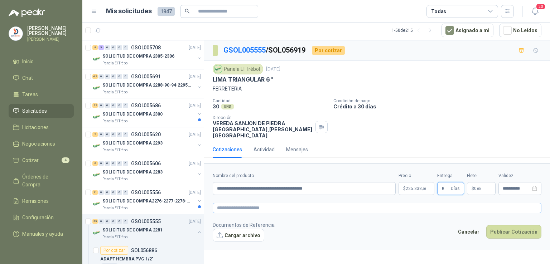
type input "*"
click at [480, 203] on textarea at bounding box center [377, 208] width 329 height 10
click at [519, 228] on button "Publicar Cotización" at bounding box center [513, 232] width 55 height 14
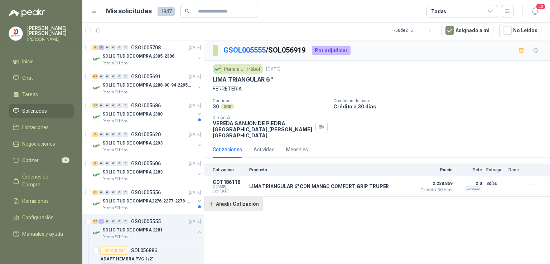
click at [251, 197] on button "Añadir Cotización" at bounding box center [233, 204] width 59 height 14
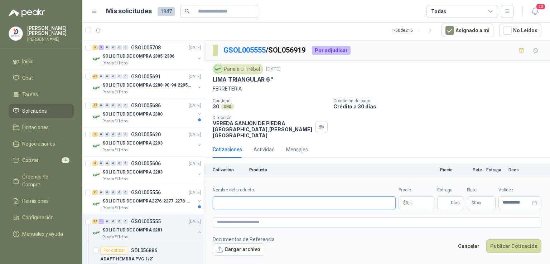
click at [252, 202] on input "Nombre del producto" at bounding box center [304, 202] width 183 height 13
type input "**********"
click at [413, 204] on body "[PERSON_NAME] [PERSON_NAME] Inicio Chat Tareas Solicitudes Licitaciones Negocia…" at bounding box center [275, 132] width 550 height 264
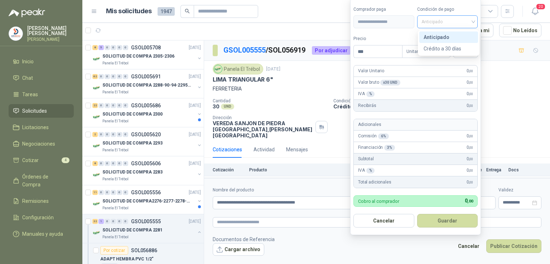
click at [458, 19] on span "Anticipado" at bounding box center [447, 21] width 52 height 11
click at [447, 47] on div "Crédito a 30 días" at bounding box center [448, 49] width 50 height 8
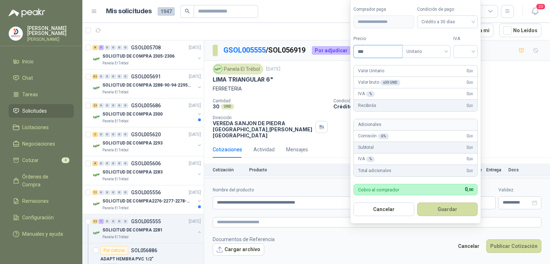
click at [376, 57] on input "***" at bounding box center [378, 51] width 48 height 12
type input "*******"
click at [466, 53] on input "search" at bounding box center [465, 50] width 16 height 11
click at [465, 64] on div "19%" at bounding box center [466, 67] width 13 height 8
click at [440, 213] on button "Guardar" at bounding box center [449, 210] width 62 height 14
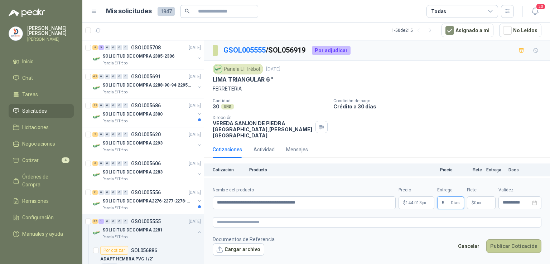
type input "*"
click at [494, 242] on button "Publicar Cotización" at bounding box center [513, 246] width 55 height 14
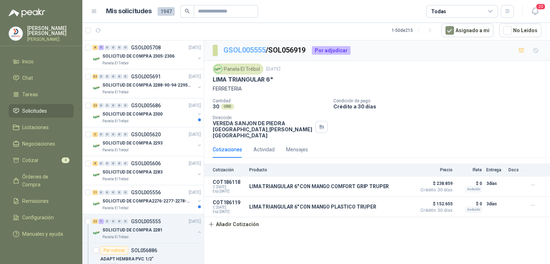
click at [247, 51] on link "GSOL005555" at bounding box center [244, 50] width 42 height 9
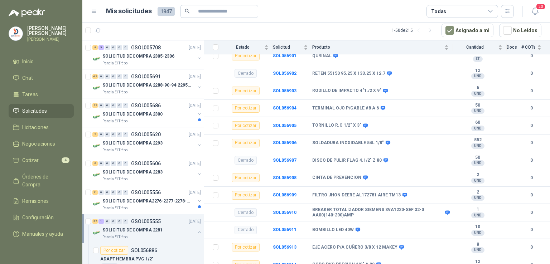
scroll to position [325, 0]
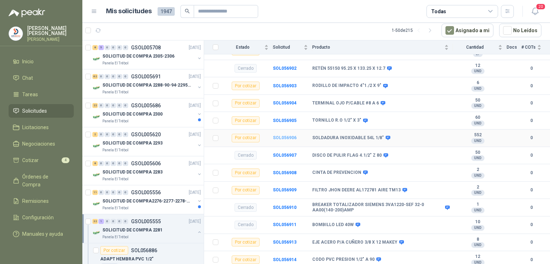
click at [291, 135] on b "SOL056906" at bounding box center [285, 137] width 24 height 5
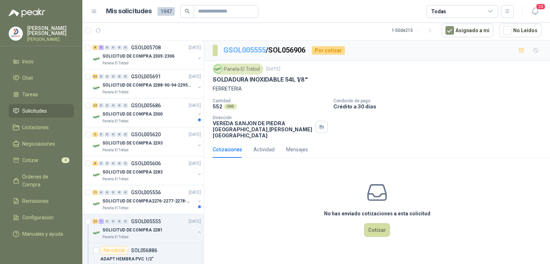
click at [255, 46] on link "GSOL005555" at bounding box center [244, 50] width 42 height 9
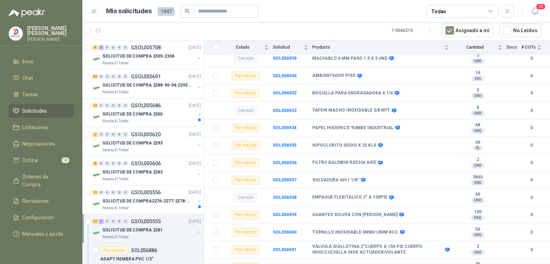
scroll to position [723, 0]
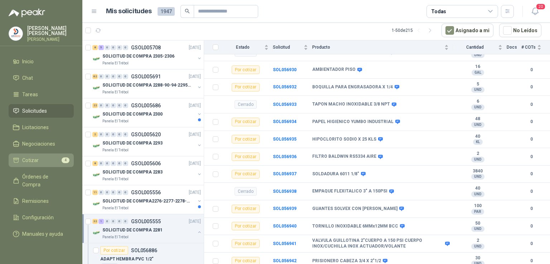
click at [51, 158] on li "Cotizar 4" at bounding box center [41, 160] width 57 height 8
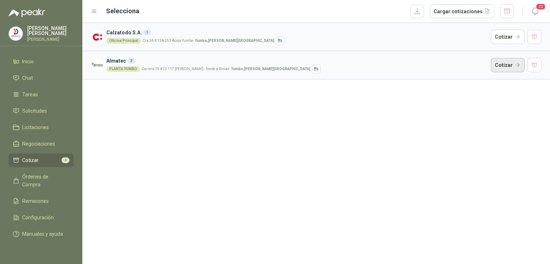
click at [509, 66] on button "Cotizar" at bounding box center [508, 65] width 34 height 14
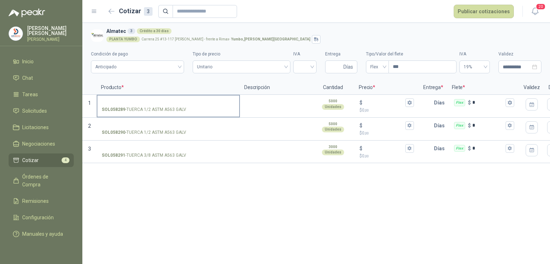
click at [200, 106] on label "SOL058289 - TUERCA 1/2 ASTM A563 GALV" at bounding box center [168, 106] width 142 height 20
click at [200, 106] on input "SOL058289 - TUERCA 1/2 ASTM A563 GALV" at bounding box center [168, 102] width 133 height 5
click at [264, 111] on textarea at bounding box center [276, 104] width 70 height 16
type textarea "*"
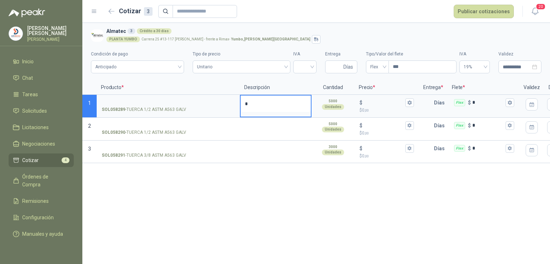
type textarea "**"
type textarea "***"
type textarea "****"
type textarea "*****"
type textarea "******"
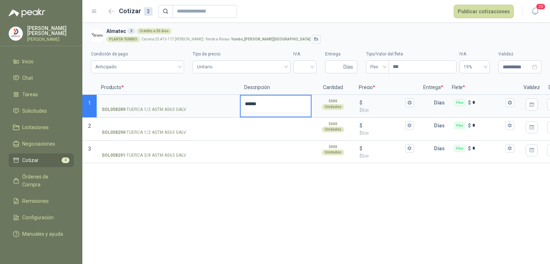
type textarea "*****"
type textarea "******"
type textarea "********"
type textarea "*********"
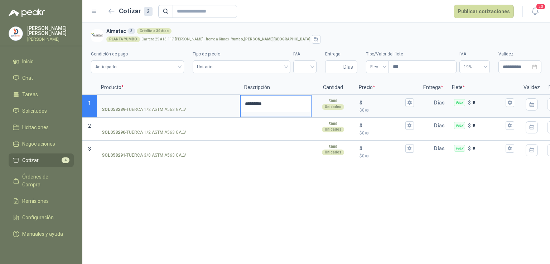
type textarea "**********"
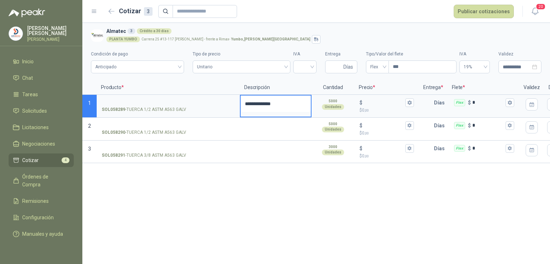
type textarea "**********"
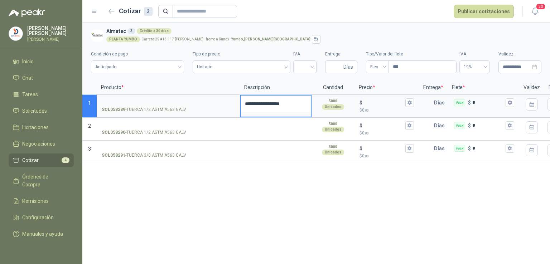
type textarea "**********"
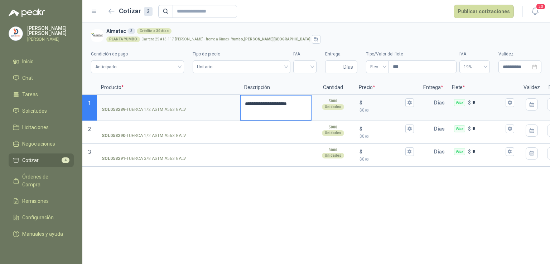
type textarea "**********"
click at [301, 116] on textarea "**********" at bounding box center [276, 108] width 70 height 24
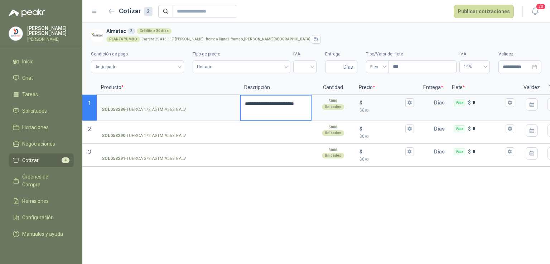
type textarea "**********"
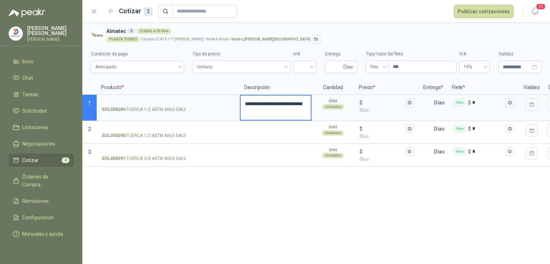
click at [285, 107] on textarea "**********" at bounding box center [276, 108] width 70 height 24
type textarea "**********"
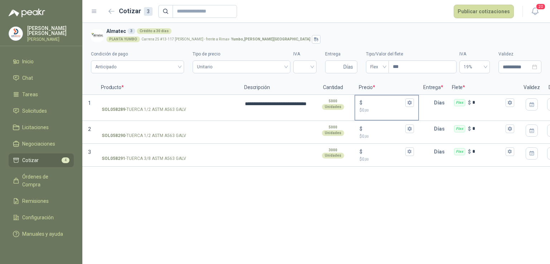
click at [377, 112] on p "$ 0 ,00" at bounding box center [386, 110] width 54 height 7
click at [377, 105] on input "$ $ 0 ,00" at bounding box center [384, 102] width 40 height 5
click at [382, 106] on div "$" at bounding box center [386, 102] width 54 height 9
click at [382, 105] on input "$ $ 0 ,00" at bounding box center [384, 102] width 40 height 5
click at [382, 106] on div "$" at bounding box center [386, 102] width 54 height 9
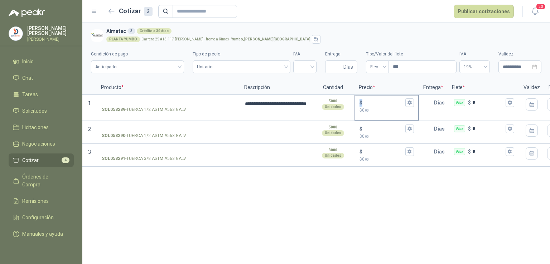
click at [382, 105] on input "$ $ 0 ,00" at bounding box center [384, 102] width 40 height 5
click at [382, 106] on div "$" at bounding box center [386, 102] width 54 height 9
click at [382, 105] on input "$ $ 0 ,00" at bounding box center [384, 102] width 40 height 5
click at [35, 114] on link "Solicitudes" at bounding box center [41, 111] width 65 height 14
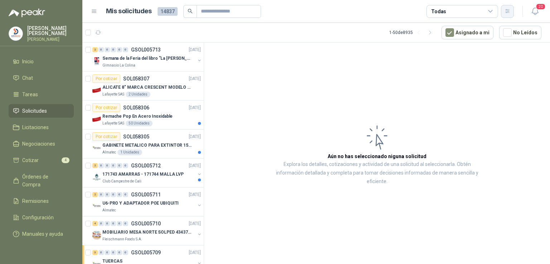
click at [507, 11] on icon "button" at bounding box center [507, 11] width 6 height 6
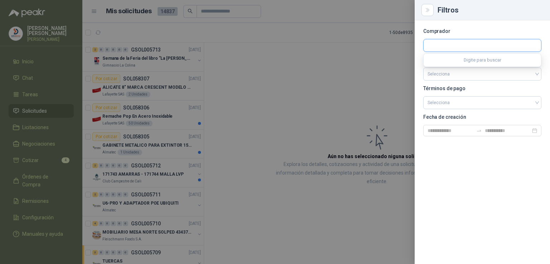
click at [454, 50] on input "text" at bounding box center [481, 45] width 117 height 12
type input "*******"
click at [454, 60] on p "Almatec" at bounding box center [487, 61] width 95 height 4
click at [454, 60] on p "Departamento" at bounding box center [482, 60] width 118 height 4
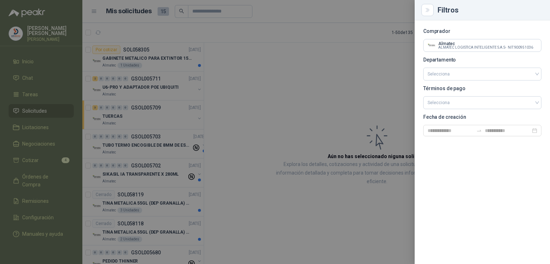
click at [260, 71] on div at bounding box center [275, 132] width 550 height 264
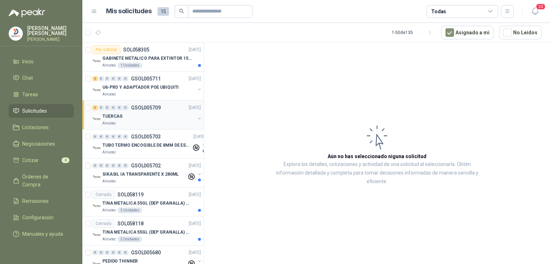
click at [113, 113] on p "TUERCAS" at bounding box center [112, 116] width 20 height 7
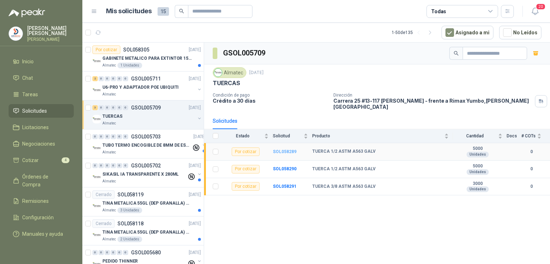
click at [286, 149] on b "SOL058289" at bounding box center [285, 151] width 24 height 5
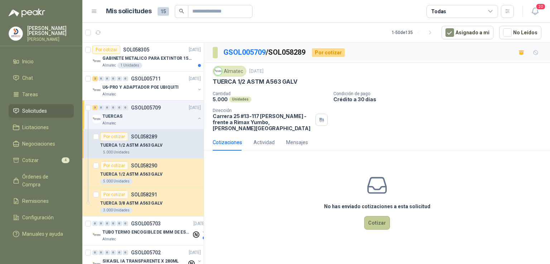
click at [365, 216] on button "Cotizar" at bounding box center [377, 223] width 26 height 14
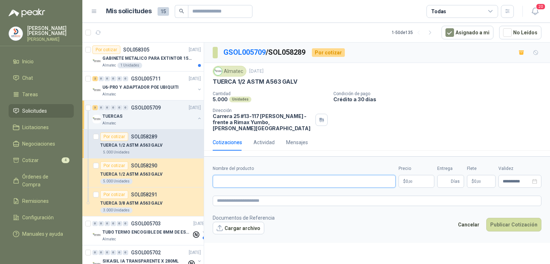
click at [258, 177] on input "Nombre del producto" at bounding box center [304, 181] width 183 height 13
type input "**********"
click at [415, 181] on p "$ 0 ,00" at bounding box center [416, 181] width 36 height 13
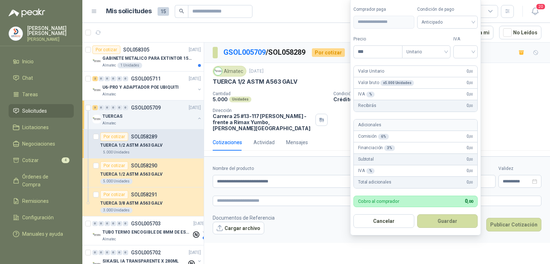
click at [415, 181] on body "[PERSON_NAME] [PERSON_NAME] Inicio Chat Tareas Solicitudes Licitaciones Negocia…" at bounding box center [275, 132] width 550 height 264
click at [462, 22] on span "Anticipado" at bounding box center [447, 21] width 52 height 11
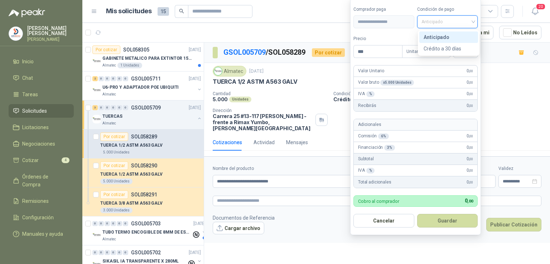
click at [469, 16] on input "search" at bounding box center [447, 21] width 52 height 11
click at [461, 46] on div "Crédito a 30 días" at bounding box center [448, 49] width 50 height 8
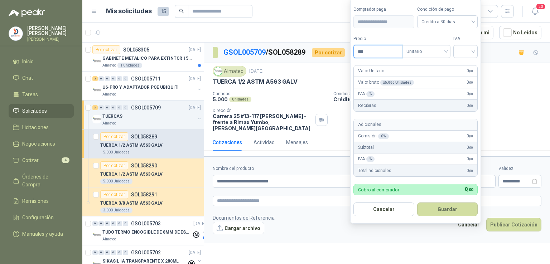
click at [378, 54] on input "***" at bounding box center [378, 51] width 48 height 12
type input "*****"
click at [470, 52] on input "search" at bounding box center [465, 50] width 16 height 11
click at [471, 65] on div "19%" at bounding box center [466, 67] width 13 height 8
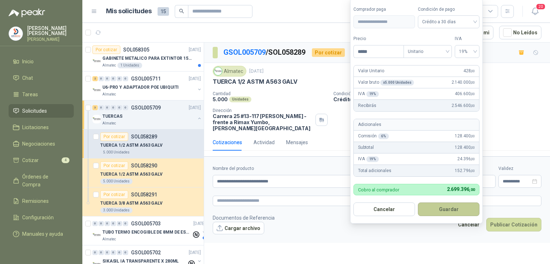
click at [443, 206] on button "Guardar" at bounding box center [449, 210] width 62 height 14
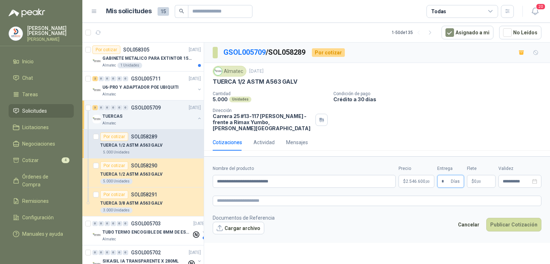
type input "*"
click at [425, 214] on footer "Documentos de Referencia Cargar archivo Cancelar Publicar Cotización" at bounding box center [377, 224] width 329 height 21
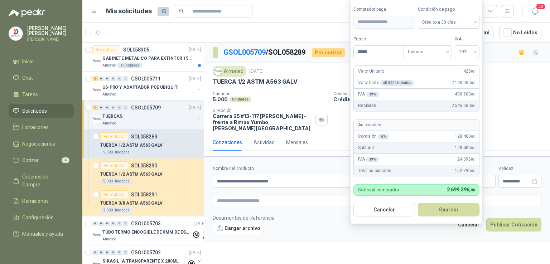
click at [422, 174] on body "[PERSON_NAME] [PERSON_NAME] Inicio Chat Tareas Solicitudes Licitaciones Negocia…" at bounding box center [275, 132] width 550 height 264
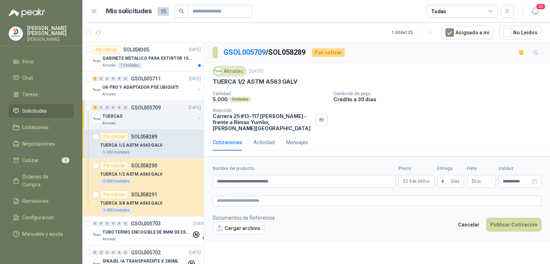
click at [353, 252] on div "**********" at bounding box center [377, 155] width 346 height 224
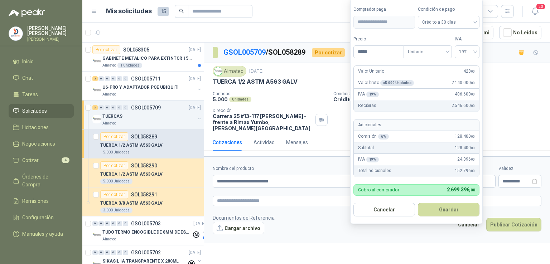
click at [426, 176] on body "[PERSON_NAME] [PERSON_NAME] Inicio Chat Tareas Solicitudes Licitaciones Negocia…" at bounding box center [275, 132] width 550 height 264
click at [442, 207] on button "Guardar" at bounding box center [449, 210] width 62 height 14
click at [418, 178] on body "[PERSON_NAME] [PERSON_NAME] Inicio Chat Tareas Solicitudes Licitaciones Negocia…" at bounding box center [275, 132] width 550 height 264
click at [425, 207] on button "Guardar" at bounding box center [449, 210] width 62 height 14
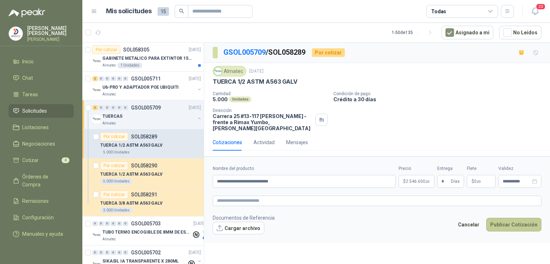
click at [502, 218] on button "Publicar Cotización" at bounding box center [513, 225] width 55 height 14
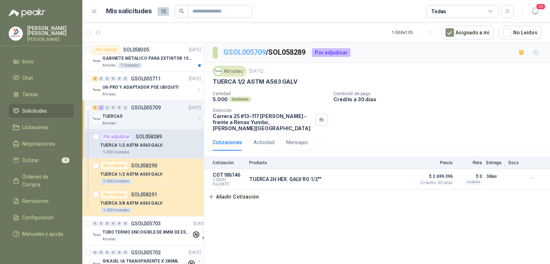
click at [258, 54] on link "GSOL005709" at bounding box center [244, 52] width 42 height 9
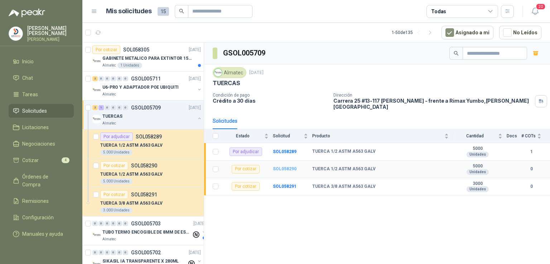
click at [281, 166] on b "SOL058290" at bounding box center [285, 168] width 24 height 5
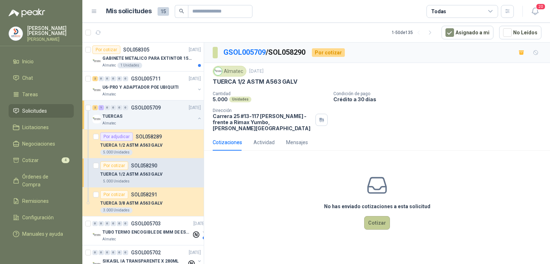
click at [368, 220] on button "Cotizar" at bounding box center [377, 223] width 26 height 14
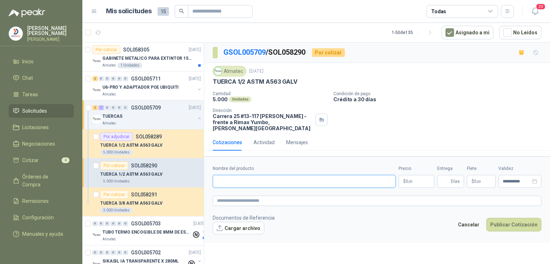
click at [259, 175] on input "Nombre del producto" at bounding box center [304, 181] width 183 height 13
type input "**********"
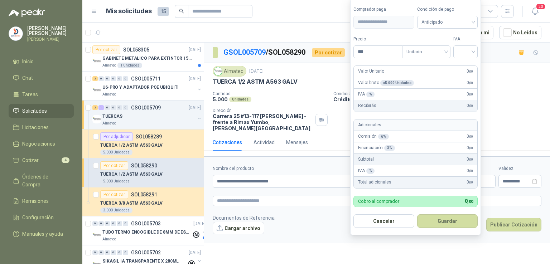
click at [411, 176] on body "[PERSON_NAME] [PERSON_NAME] Inicio Chat Tareas Solicitudes Licitaciones Negocia…" at bounding box center [275, 132] width 550 height 264
click at [468, 24] on span "Anticipado" at bounding box center [447, 21] width 52 height 11
type input "*****"
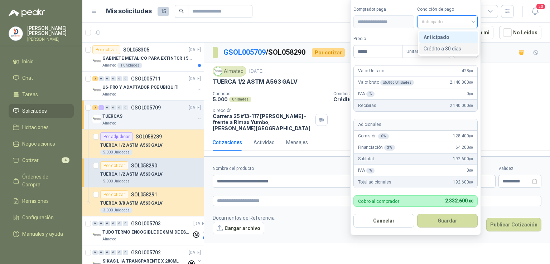
click at [461, 50] on div "Crédito a 30 días" at bounding box center [448, 49] width 50 height 8
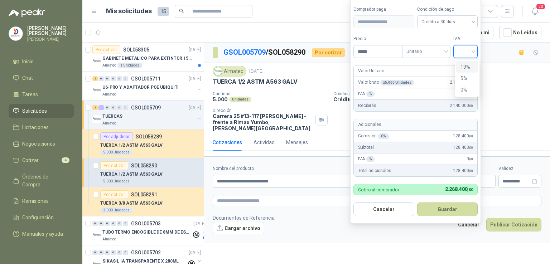
click at [467, 49] on input "search" at bounding box center [465, 50] width 16 height 11
click at [466, 70] on div "19%" at bounding box center [466, 67] width 13 height 8
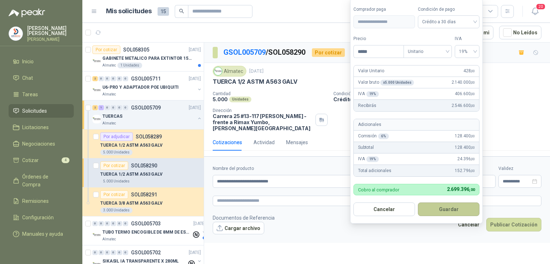
click at [455, 203] on button "Guardar" at bounding box center [449, 210] width 62 height 14
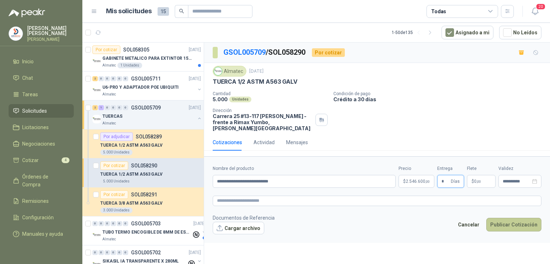
type input "*"
click at [492, 218] on button "Publicar Cotización" at bounding box center [513, 225] width 55 height 14
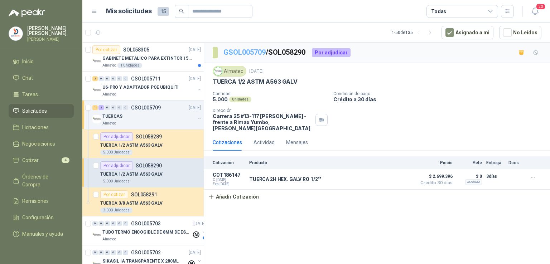
click at [251, 49] on link "GSOL005709" at bounding box center [244, 52] width 42 height 9
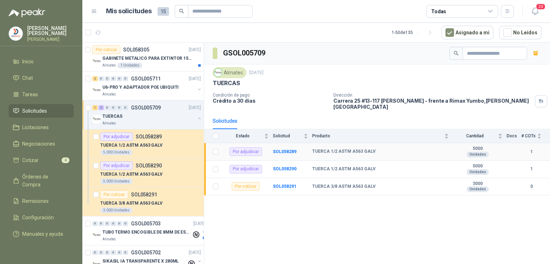
click at [541, 146] on td "1" at bounding box center [535, 152] width 29 height 18
click at [284, 149] on b "SOL058289" at bounding box center [285, 151] width 24 height 5
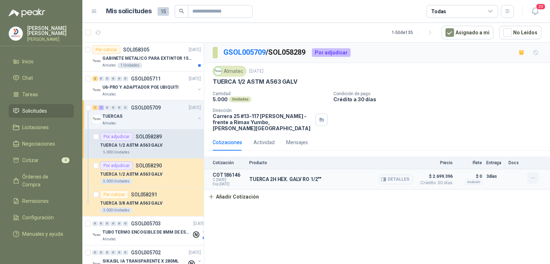
click at [534, 175] on icon "button" at bounding box center [533, 178] width 6 height 6
click at [512, 142] on button "Editar" at bounding box center [518, 142] width 57 height 11
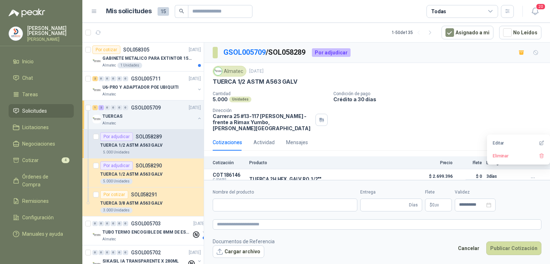
type input "**********"
type input "*"
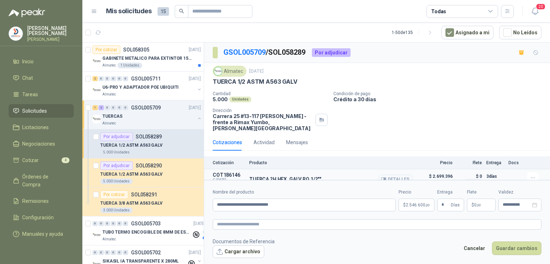
click at [440, 172] on span "$ 2.699.396" at bounding box center [435, 176] width 36 height 9
click at [407, 204] on body "[PERSON_NAME] [PERSON_NAME] Inicio Chat Tareas Solicitudes Licitaciones Negocia…" at bounding box center [275, 132] width 550 height 264
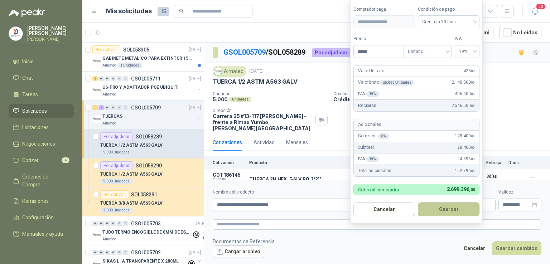
click at [438, 209] on button "Guardar" at bounding box center [449, 210] width 62 height 14
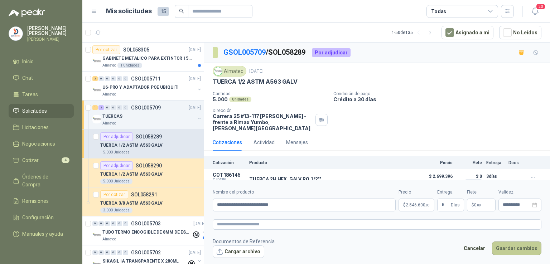
click at [501, 246] on button "Guardar cambios" at bounding box center [516, 249] width 49 height 14
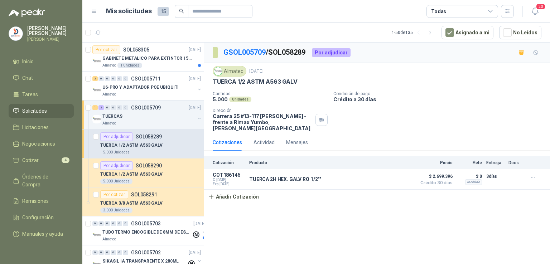
click at [248, 47] on p "GSOL005709 / SOL058289" at bounding box center [264, 52] width 83 height 11
click at [246, 52] on link "GSOL005709" at bounding box center [244, 52] width 42 height 9
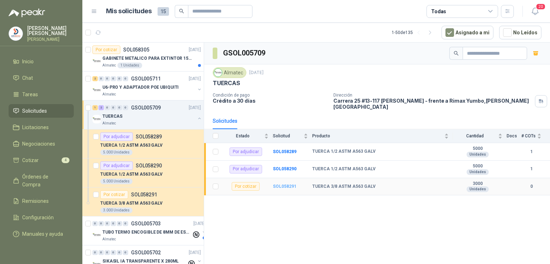
click at [288, 184] on b "SOL058291" at bounding box center [285, 186] width 24 height 5
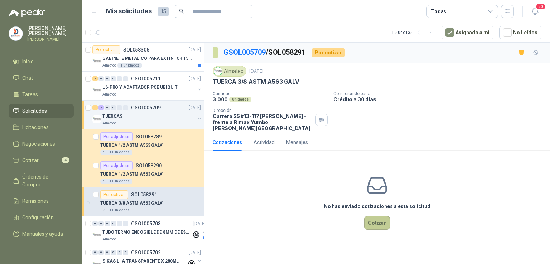
click at [382, 216] on button "Cotizar" at bounding box center [377, 223] width 26 height 14
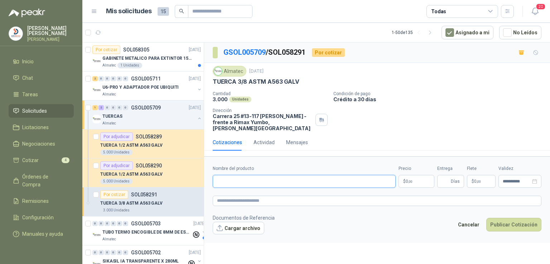
click at [261, 178] on input "Nombre del producto" at bounding box center [304, 181] width 183 height 13
type input "**********"
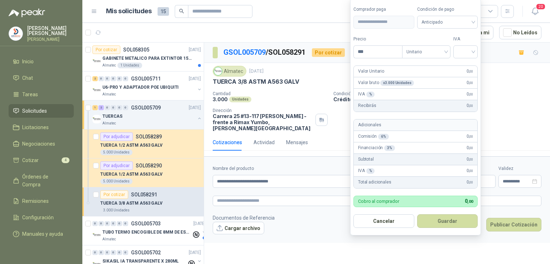
click at [418, 175] on body "[PERSON_NAME] [PERSON_NAME] Inicio Chat Tareas Solicitudes Licitaciones Negocia…" at bounding box center [275, 132] width 550 height 264
click at [445, 26] on span "Anticipado" at bounding box center [447, 21] width 52 height 11
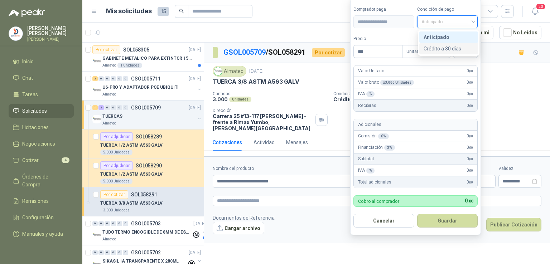
click at [442, 46] on div "Crédito a 30 días" at bounding box center [448, 49] width 50 height 8
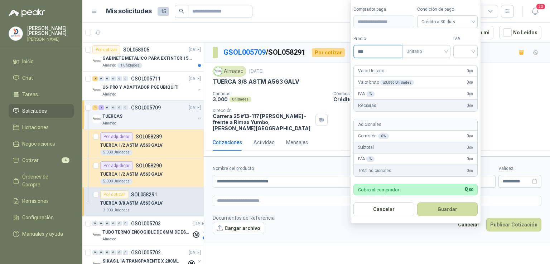
click at [377, 47] on input "***" at bounding box center [378, 51] width 48 height 12
type input "*****"
click at [471, 50] on input "search" at bounding box center [465, 50] width 16 height 11
click at [469, 64] on div "19%" at bounding box center [466, 67] width 13 height 8
click at [448, 206] on button "Guardar" at bounding box center [449, 210] width 62 height 14
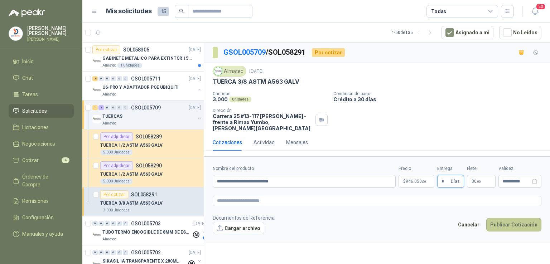
type input "*"
click at [497, 220] on button "Publicar Cotización" at bounding box center [513, 225] width 55 height 14
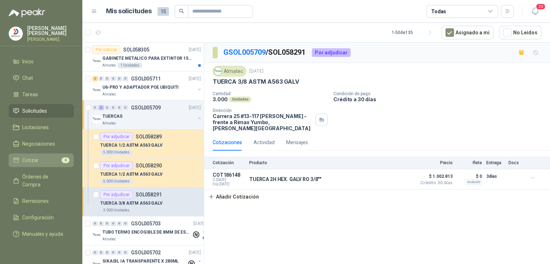
click at [57, 162] on li "Cotizar 4" at bounding box center [41, 160] width 57 height 8
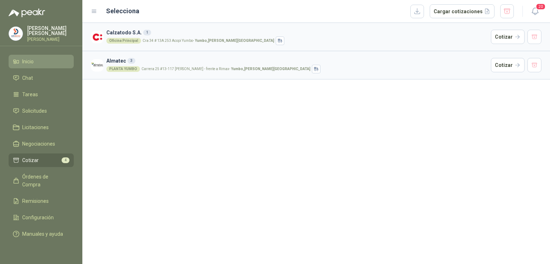
click at [46, 58] on li "Inicio" at bounding box center [41, 62] width 57 height 8
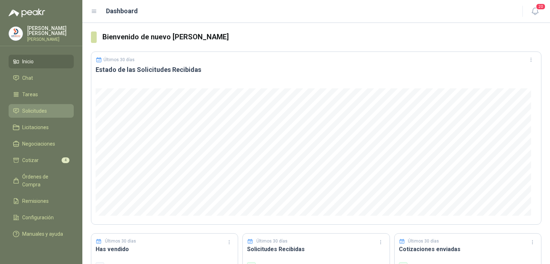
click at [43, 109] on span "Solicitudes" at bounding box center [34, 111] width 25 height 8
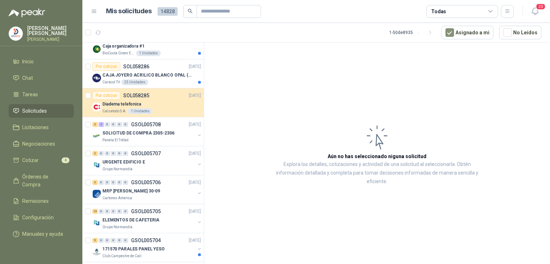
scroll to position [279, 0]
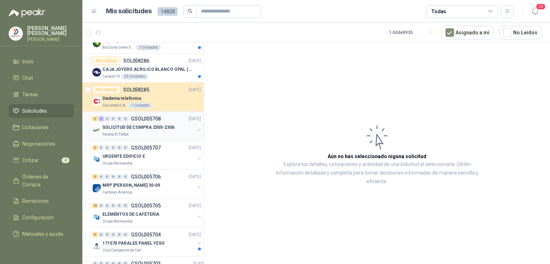
click at [125, 125] on p "SOLICITUD DE COMPRA 2305-2306" at bounding box center [138, 127] width 72 height 7
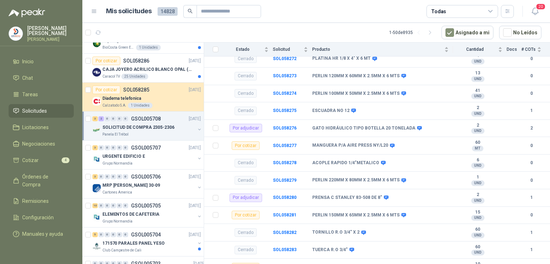
scroll to position [97, 0]
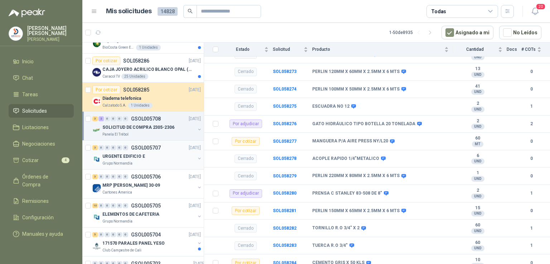
click at [125, 155] on p "URGENTE EDIFICIO E" at bounding box center [123, 156] width 43 height 7
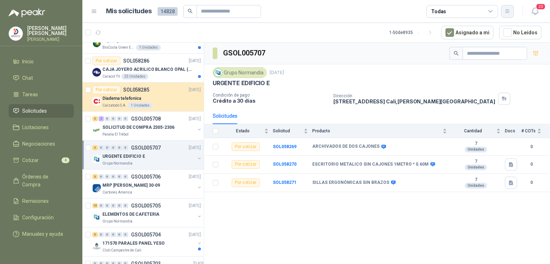
click at [511, 15] on button "button" at bounding box center [507, 11] width 13 height 13
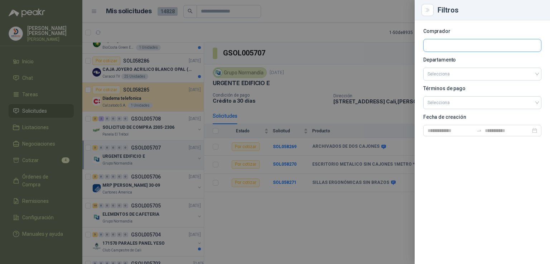
click at [475, 44] on input "text" at bounding box center [481, 45] width 117 height 12
type input "*"
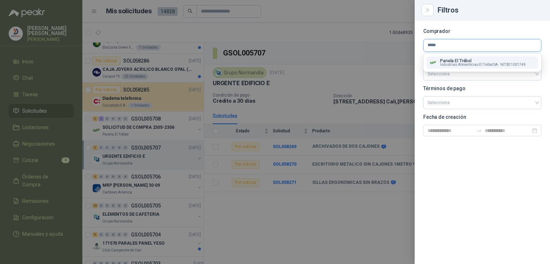
type input "*****"
click at [470, 60] on p "Panela El Trébol" at bounding box center [483, 61] width 86 height 4
click at [470, 60] on p "Departamento" at bounding box center [482, 60] width 118 height 4
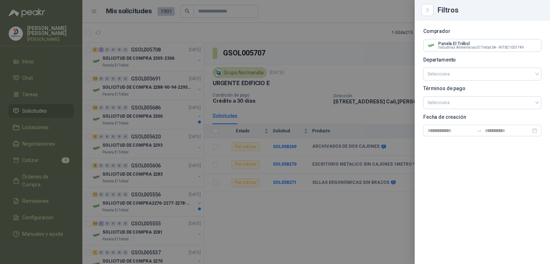
click at [212, 96] on div at bounding box center [275, 132] width 550 height 264
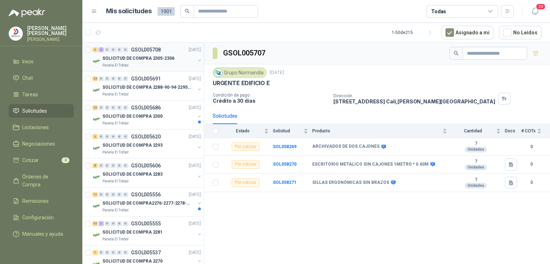
click at [113, 55] on p "SOLICITUD DE COMPRA 2305-2306" at bounding box center [138, 58] width 72 height 7
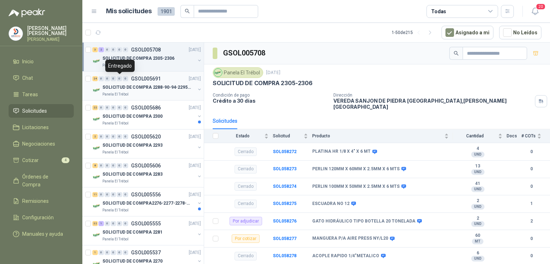
click at [122, 80] on div "0" at bounding box center [119, 78] width 5 height 5
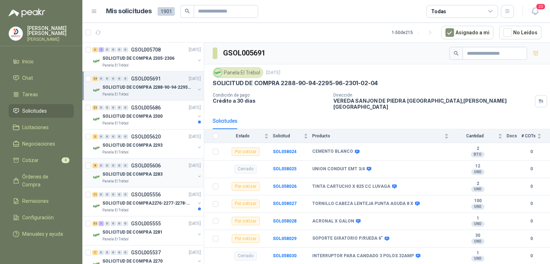
click at [147, 171] on p "SOLICITUD DE COMPRA 2283" at bounding box center [132, 174] width 60 height 7
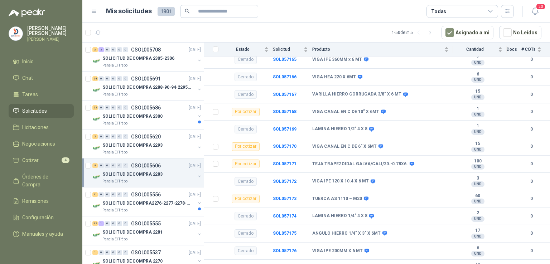
scroll to position [149, 0]
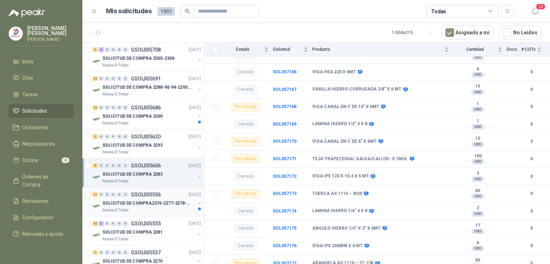
click at [139, 196] on p "GSOL005556" at bounding box center [146, 194] width 30 height 5
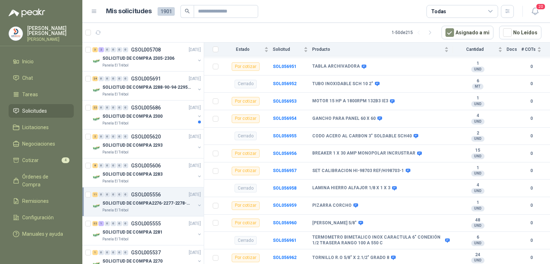
scroll to position [173, 0]
click at [282, 151] on b "SOL056956" at bounding box center [285, 153] width 24 height 5
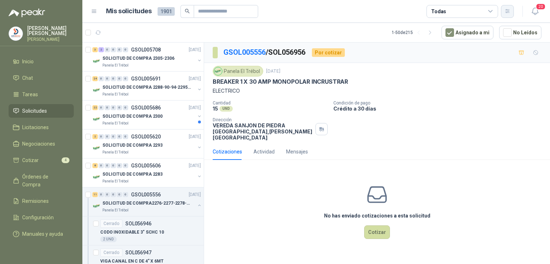
click at [509, 12] on icon "button" at bounding box center [507, 11] width 6 height 6
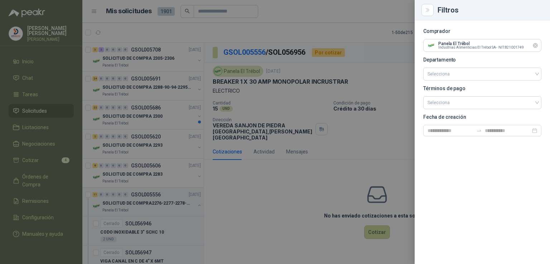
click at [535, 47] on icon "Limpiar" at bounding box center [535, 46] width 6 height 6
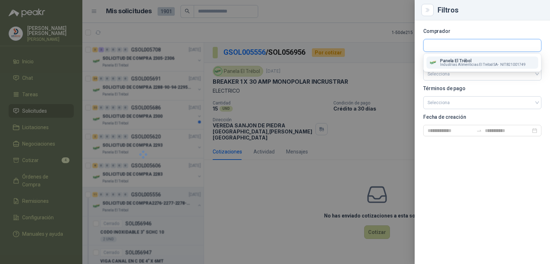
click at [489, 49] on input "text" at bounding box center [481, 45] width 117 height 12
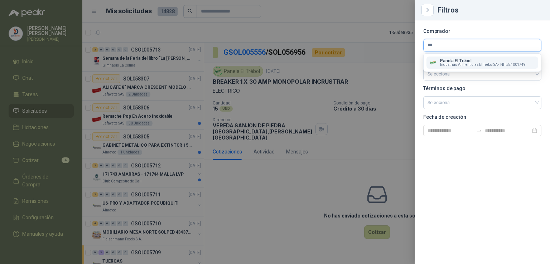
type input "****"
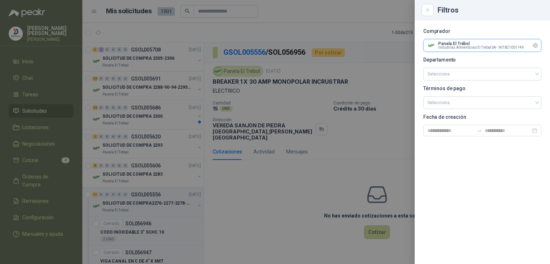
drag, startPoint x: 489, startPoint y: 49, endPoint x: 533, endPoint y: 45, distance: 43.8
click at [533, 45] on div "Panela El Trébol Industrias Alimenticias El Trébol SA - NIT : 821001749" at bounding box center [482, 45] width 118 height 13
click at [533, 45] on icon "Limpiar" at bounding box center [535, 46] width 6 height 6
click at [480, 45] on input "text" at bounding box center [481, 45] width 117 height 12
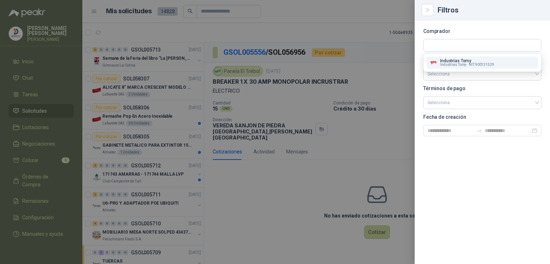
click at [472, 62] on p "Industrias Tomy" at bounding box center [467, 61] width 54 height 4
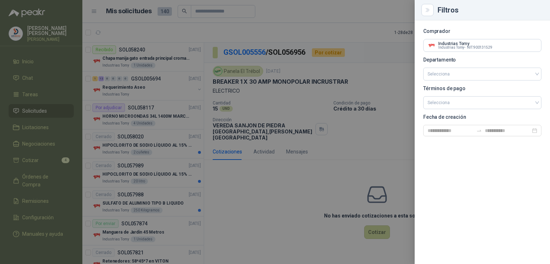
click at [222, 152] on div at bounding box center [275, 132] width 550 height 264
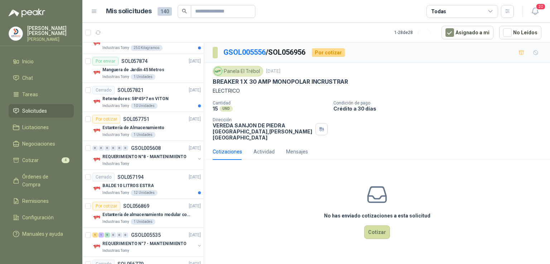
scroll to position [169, 0]
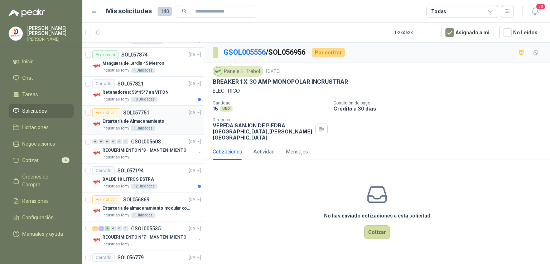
click at [149, 122] on p "Estantería de Almacenamiento" at bounding box center [133, 121] width 62 height 7
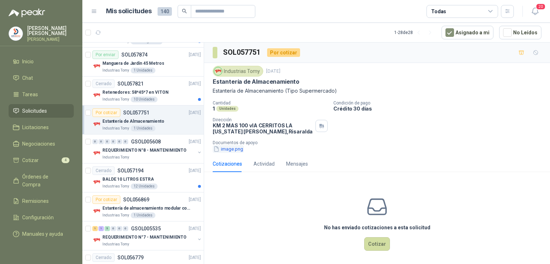
click at [237, 150] on button "image.png" at bounding box center [228, 149] width 31 height 8
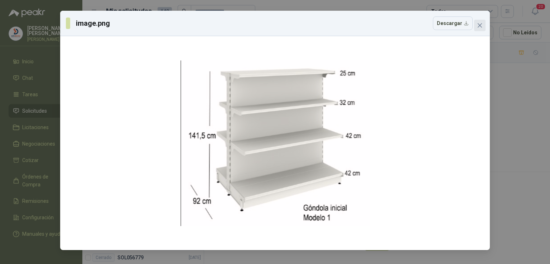
click at [479, 27] on icon "close" at bounding box center [480, 26] width 6 height 6
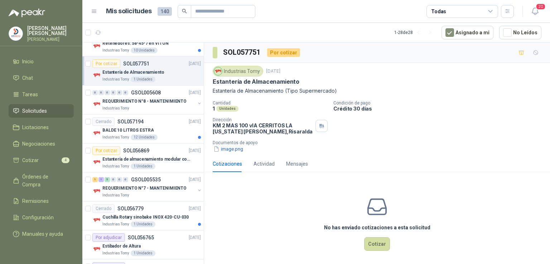
scroll to position [213, 0]
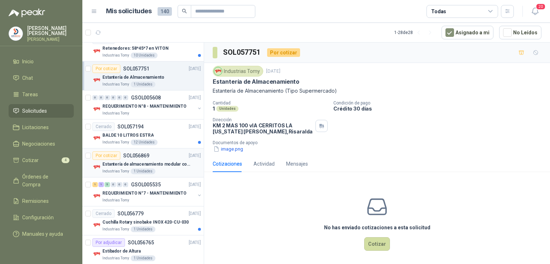
click at [153, 162] on p "Estantería de almacenamiento modular con organizadores abiertos" at bounding box center [146, 164] width 89 height 7
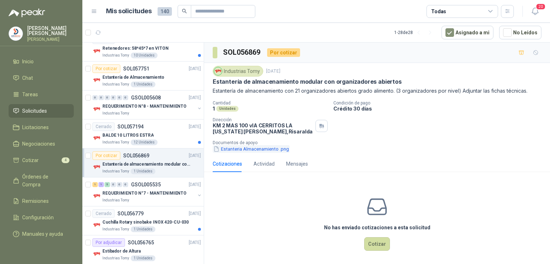
click at [257, 151] on button "Estanteria Almacenamiento .png" at bounding box center [251, 149] width 77 height 8
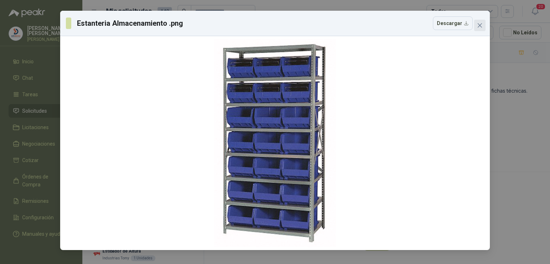
click at [479, 26] on icon "close" at bounding box center [479, 25] width 4 height 4
